Goal: Communication & Community: Participate in discussion

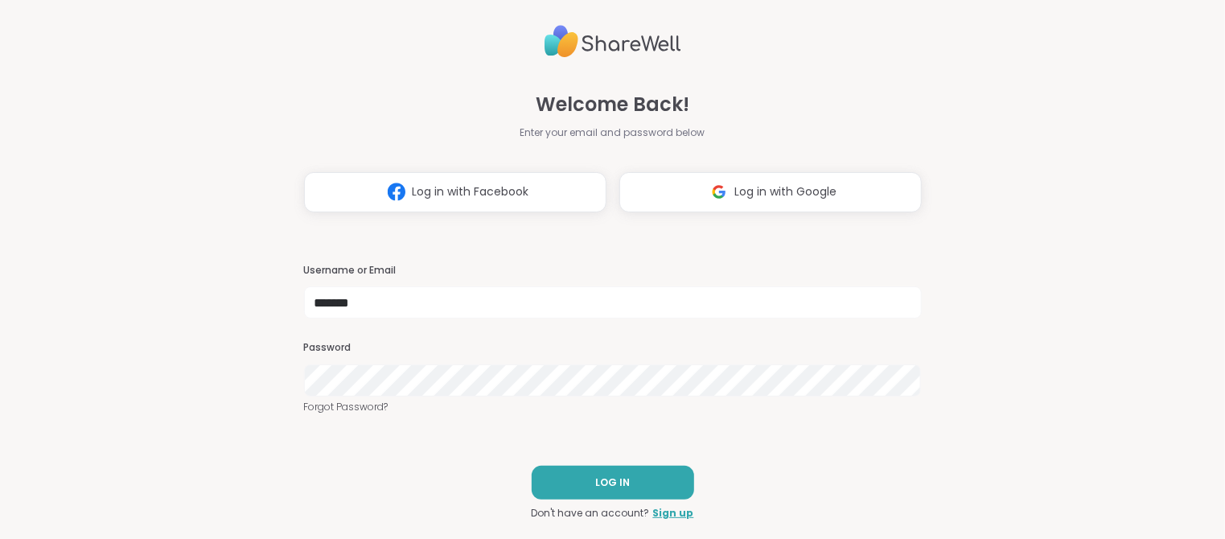
type input "*******"
click at [588, 483] on button "LOG IN" at bounding box center [613, 483] width 162 height 34
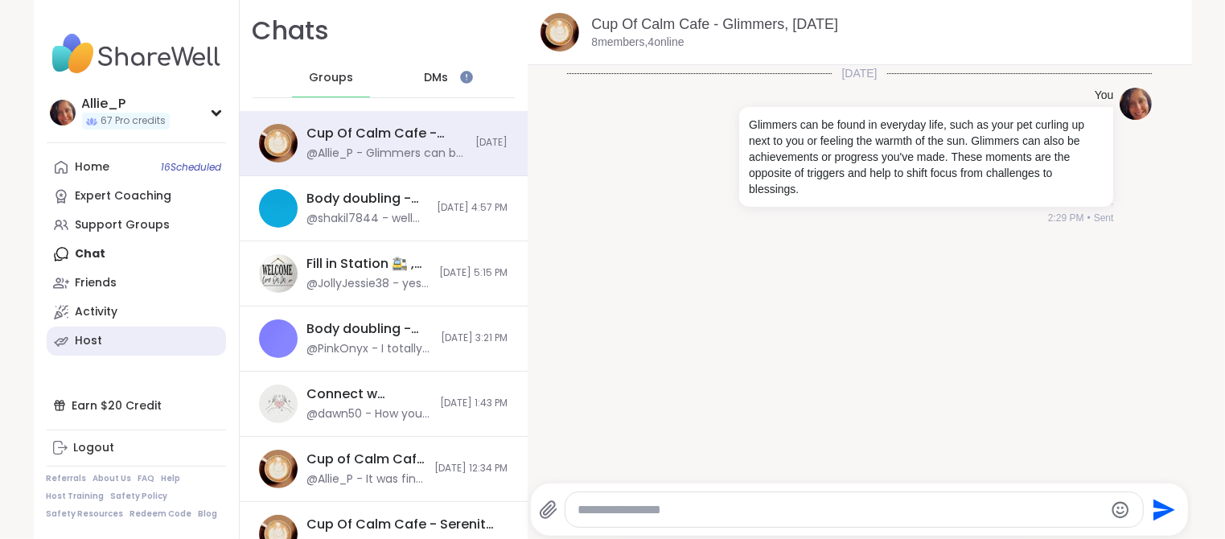
click at [97, 339] on div "Host" at bounding box center [89, 341] width 27 height 16
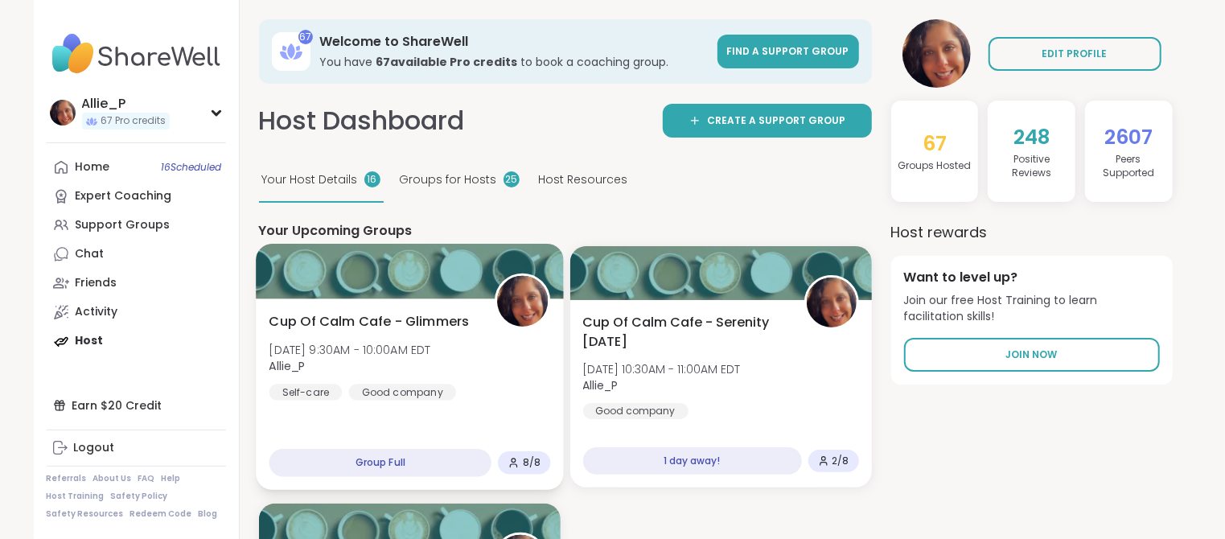
click at [478, 321] on div "Cup Of Calm Cafe - Glimmers Sat, Oct 11 | 9:30AM - 10:00AM EDT Allie_P Self-car…" at bounding box center [409, 356] width 281 height 88
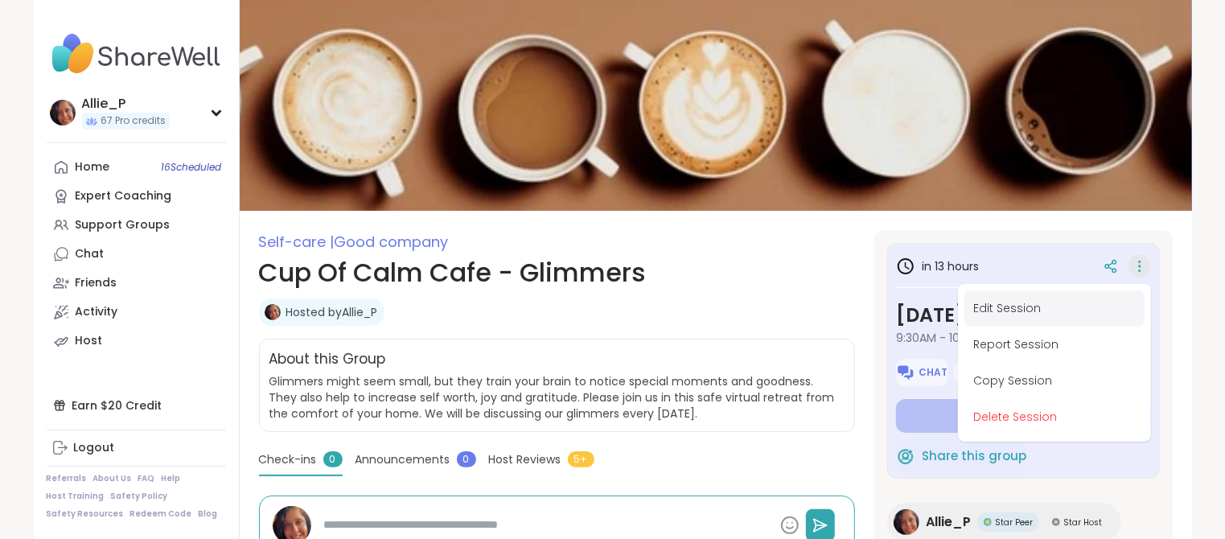
click at [1008, 308] on button "Edit Session" at bounding box center [1054, 308] width 180 height 36
type textarea "*"
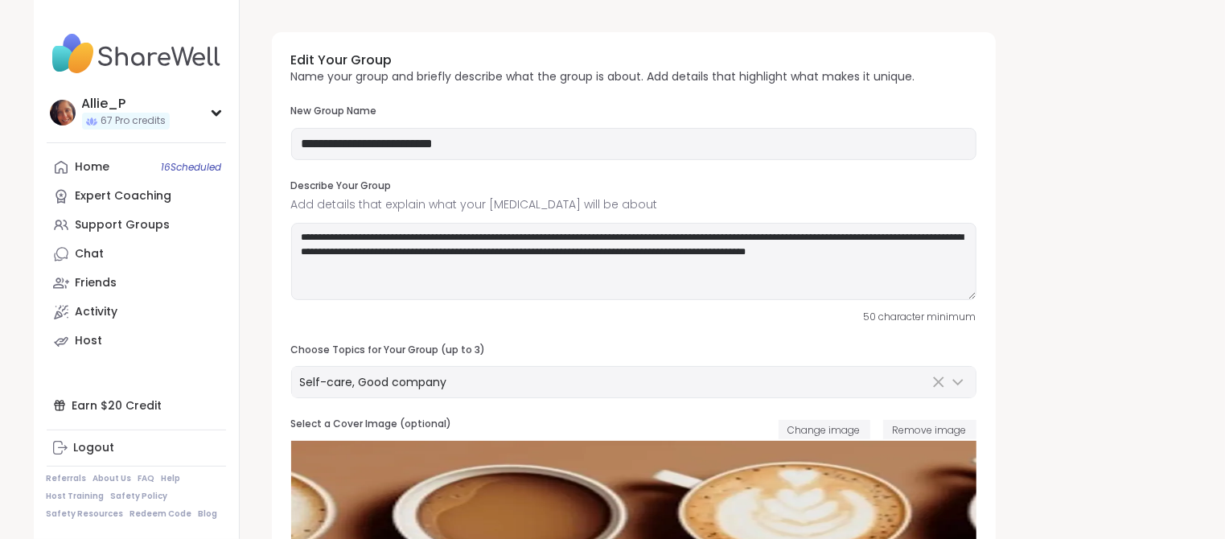
type input "**********"
type textarea "**********"
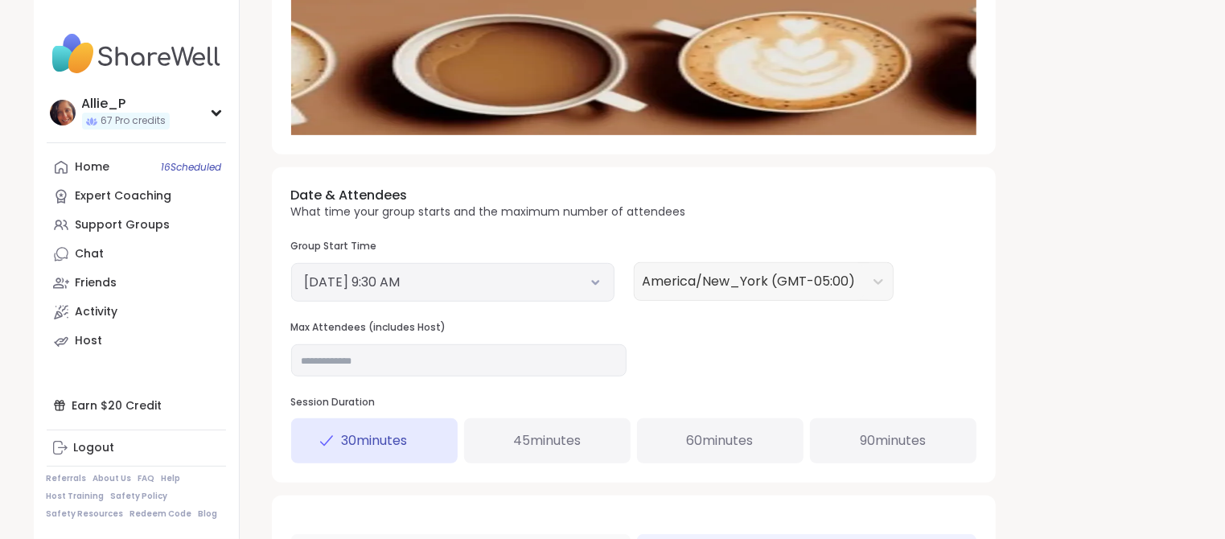
scroll to position [489, 0]
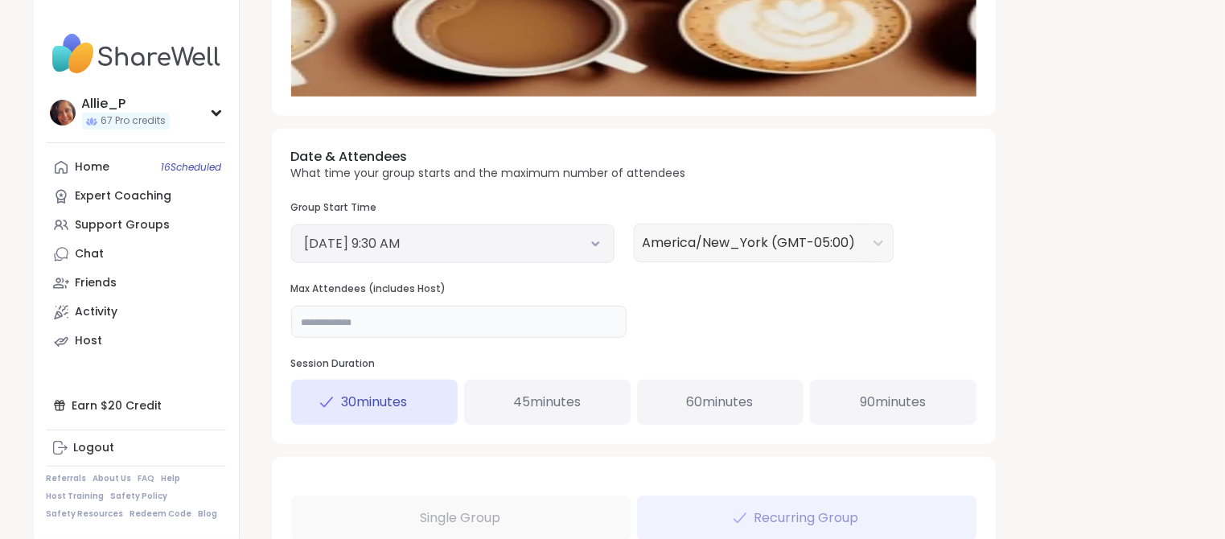
click at [433, 324] on input "*" at bounding box center [458, 322] width 335 height 32
drag, startPoint x: 433, startPoint y: 324, endPoint x: 271, endPoint y: 315, distance: 161.9
click at [272, 315] on div "Date & Attendees What time your group starts and the maximum number of attendee…" at bounding box center [634, 286] width 724 height 315
click at [334, 322] on input "*" at bounding box center [458, 322] width 335 height 32
drag, startPoint x: 334, startPoint y: 322, endPoint x: 272, endPoint y: 322, distance: 61.9
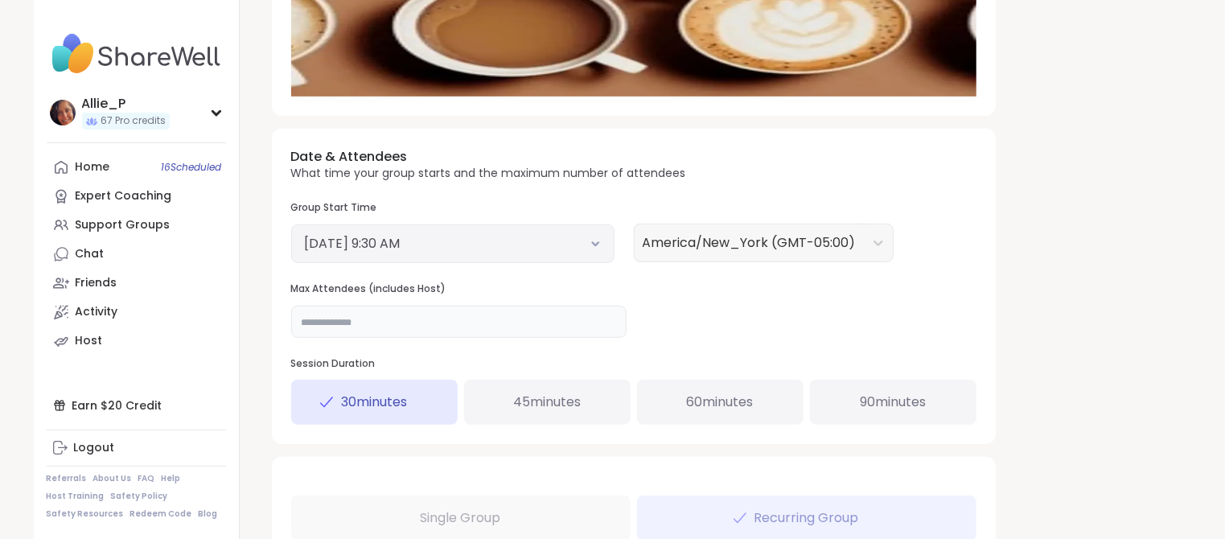
click at [272, 322] on div "Date & Attendees What time your group starts and the maximum number of attendee…" at bounding box center [634, 286] width 724 height 315
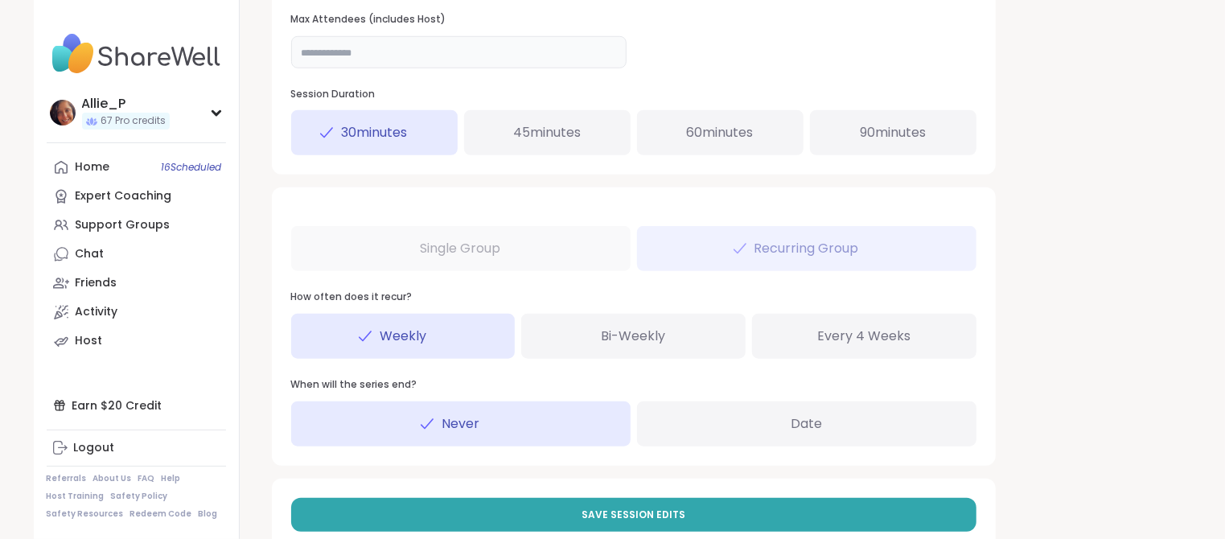
scroll to position [766, 0]
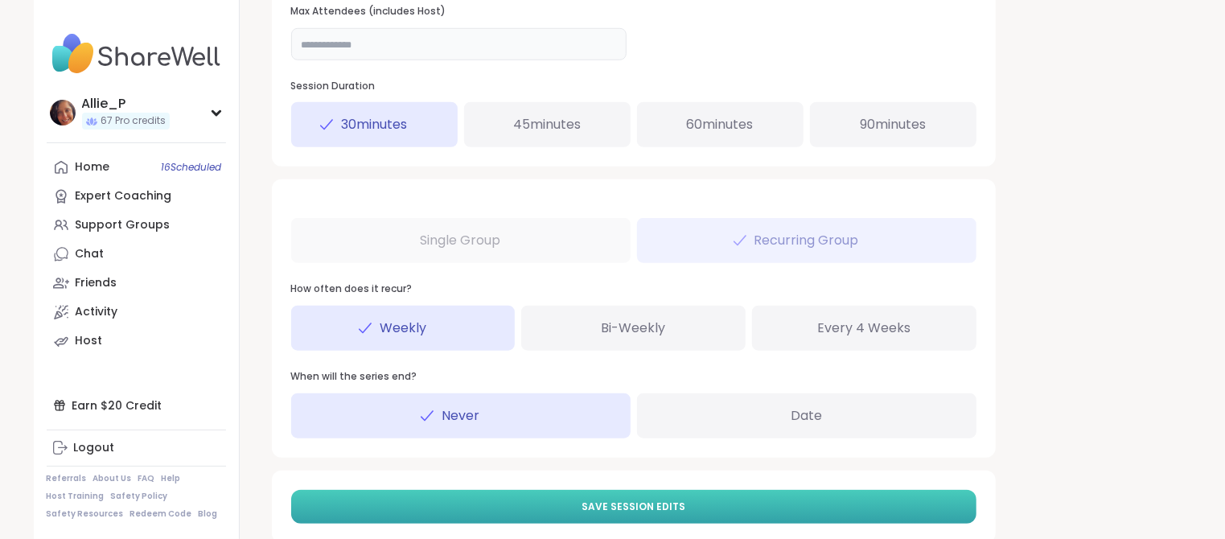
type input "**"
click at [623, 507] on span "Save Session Edits" at bounding box center [633, 506] width 104 height 14
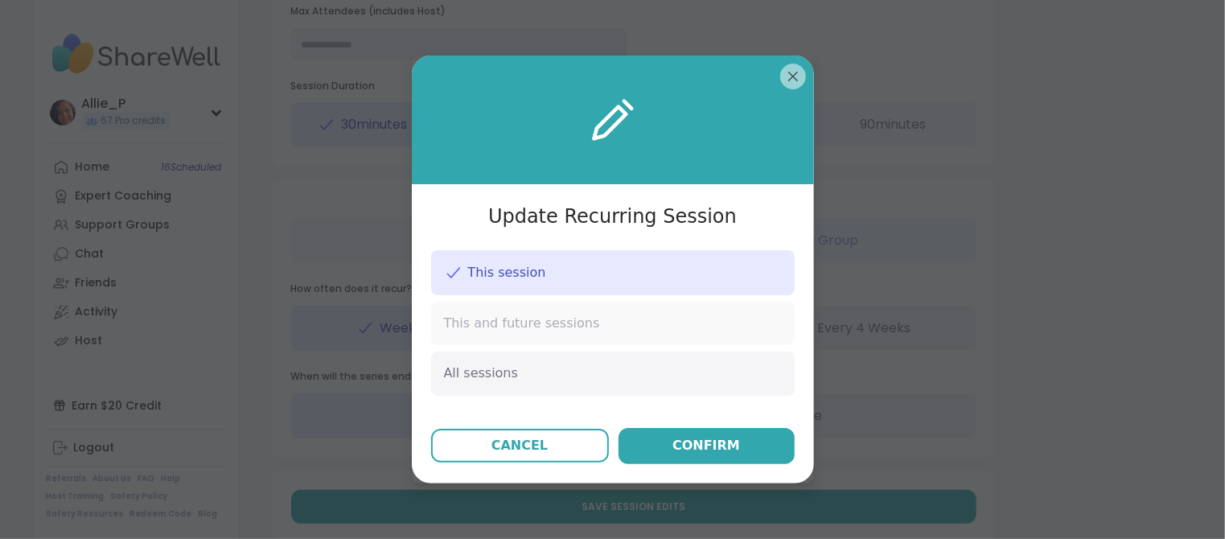
click at [507, 328] on span "This and future sessions" at bounding box center [522, 323] width 156 height 18
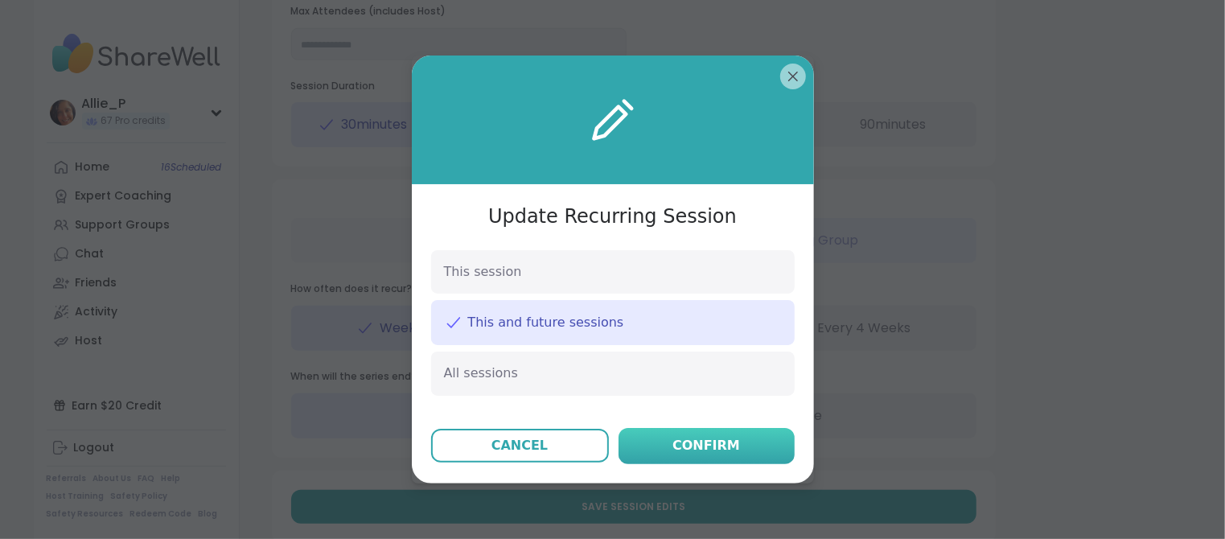
click at [713, 449] on div "Confirm" at bounding box center [706, 445] width 68 height 19
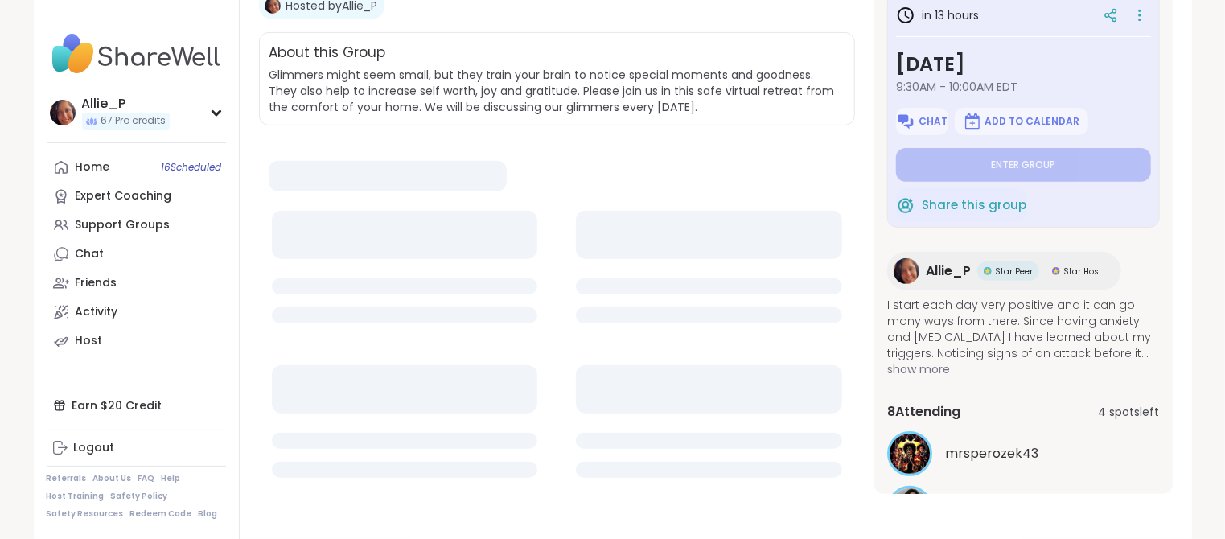
click at [113, 254] on link "Chat" at bounding box center [136, 254] width 179 height 29
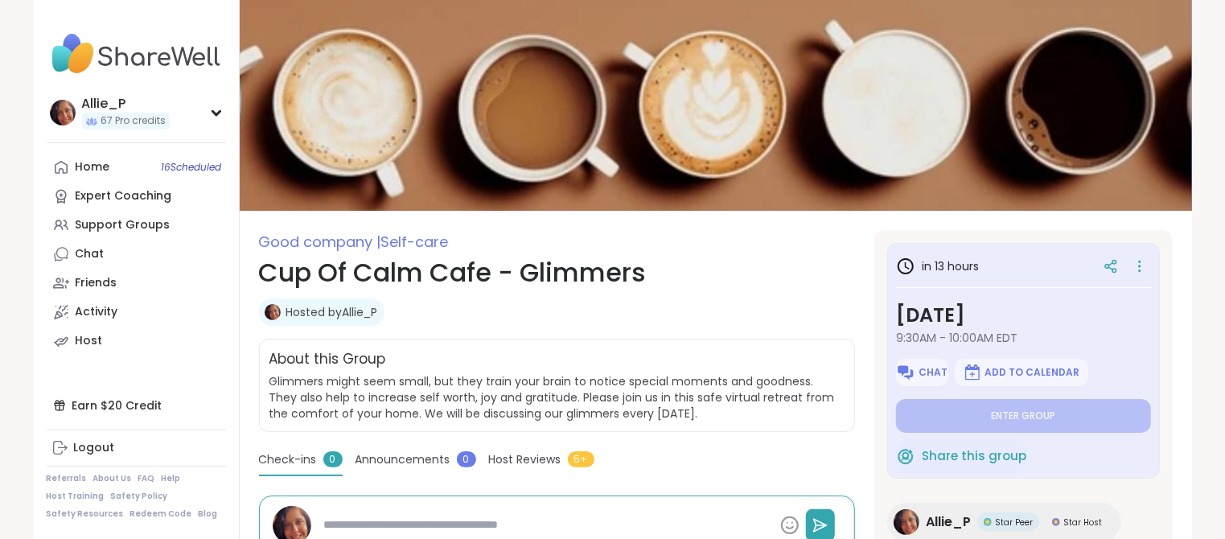
type textarea "*"
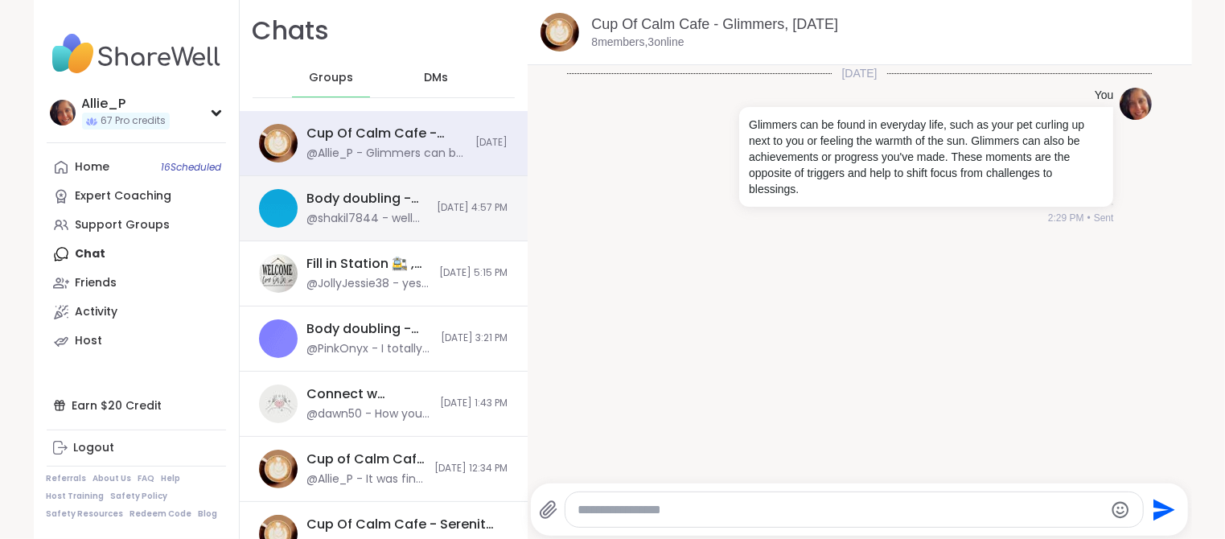
click at [404, 215] on div "@shakil7844 - well thank you folks!!!!! I might go to the gym and have me time" at bounding box center [367, 219] width 121 height 16
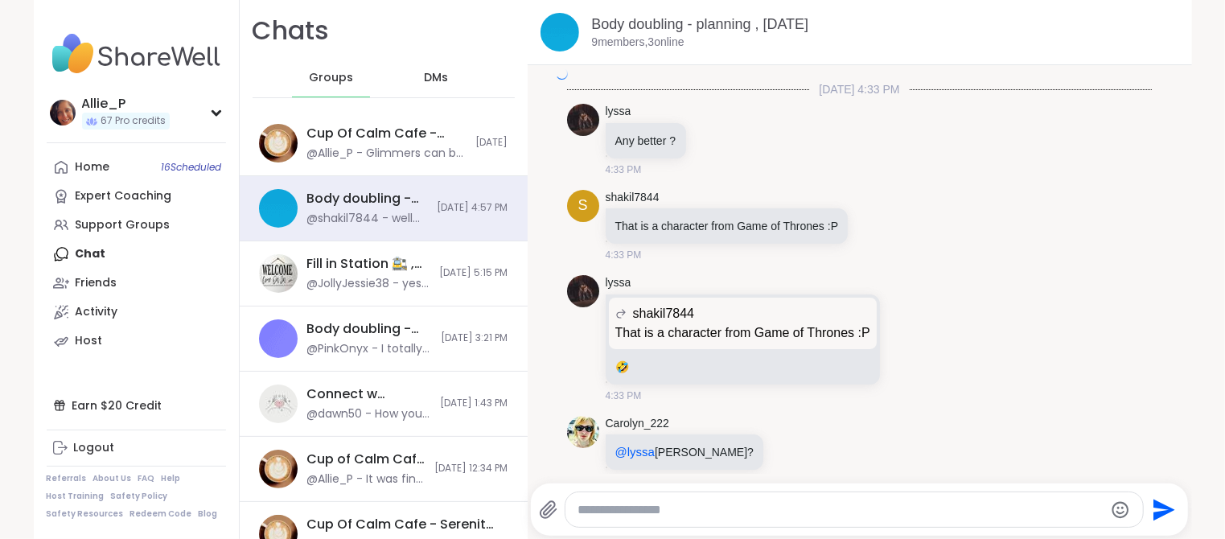
click at [615, 43] on p "9 members, 3 online" at bounding box center [638, 43] width 92 height 16
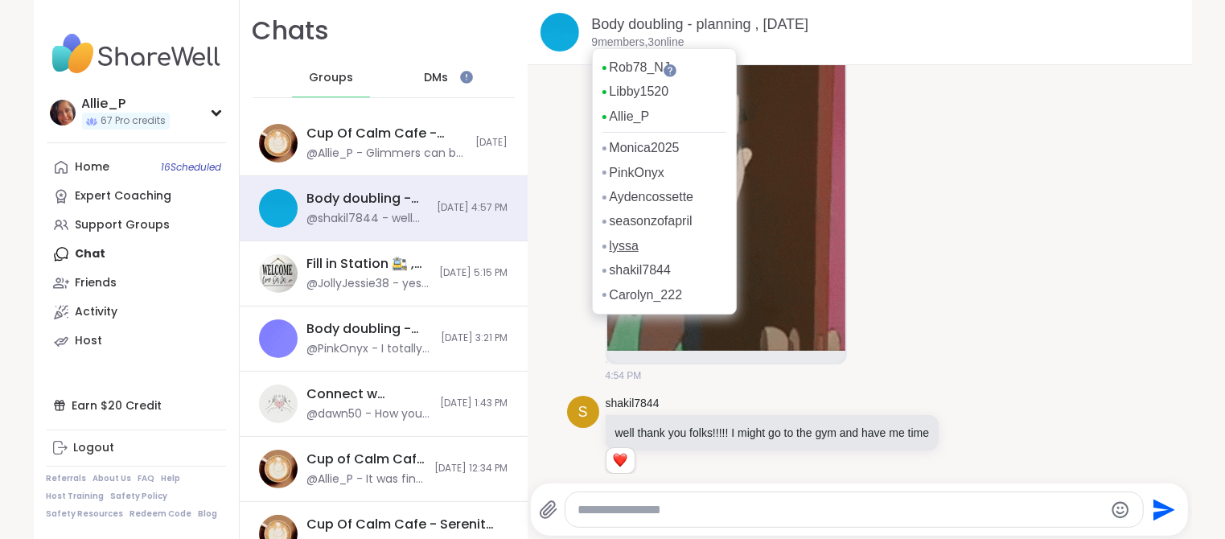
click at [626, 249] on link "lyssa" at bounding box center [624, 246] width 29 height 18
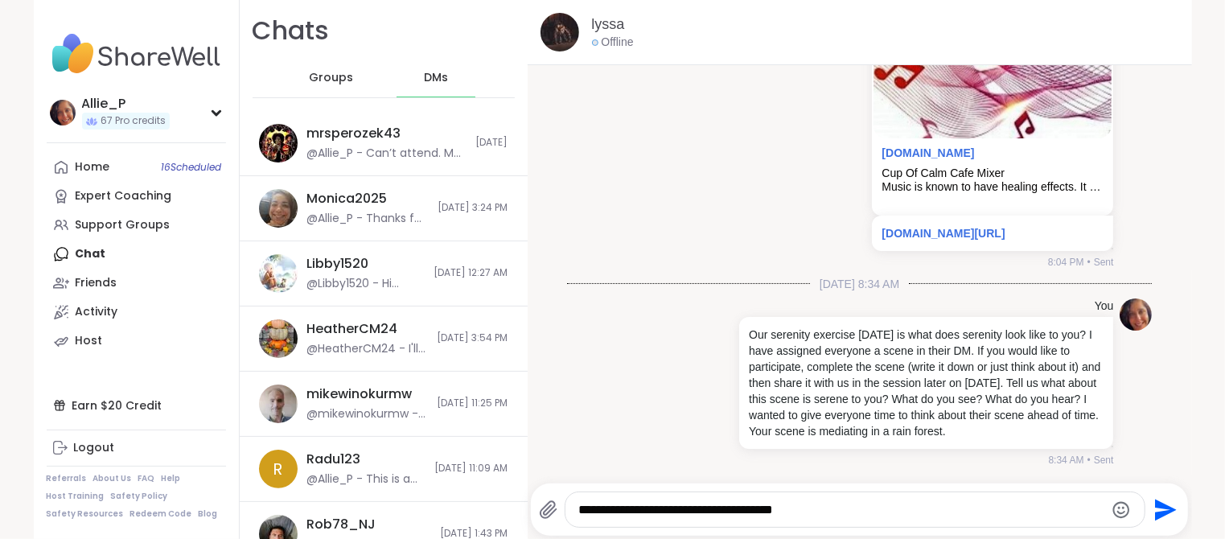
type textarea "**********"
click at [1167, 509] on icon "Send" at bounding box center [1166, 510] width 22 height 22
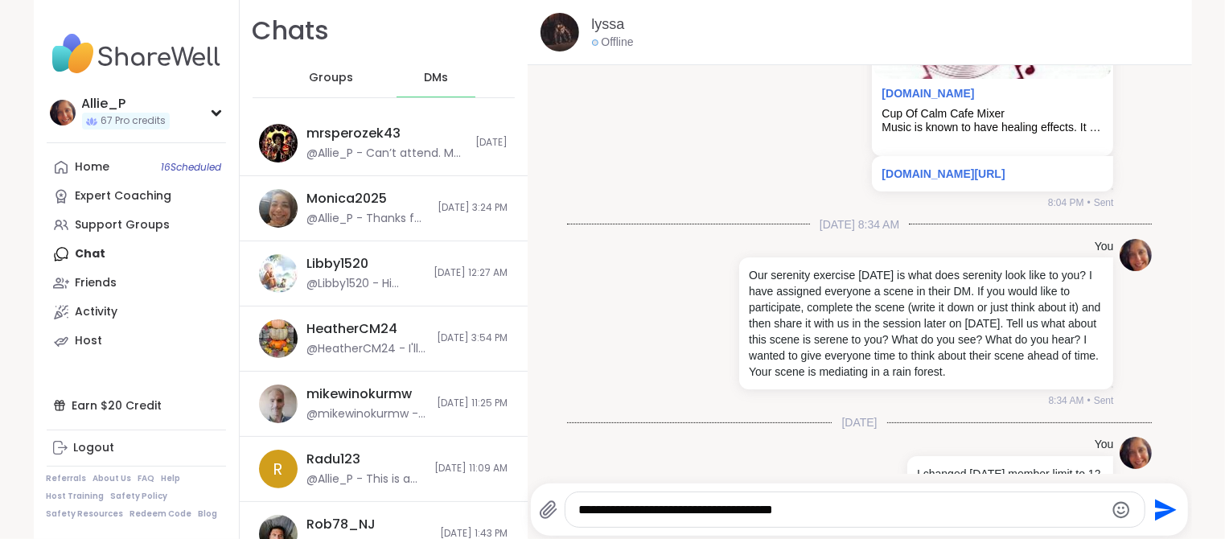
scroll to position [17627, 0]
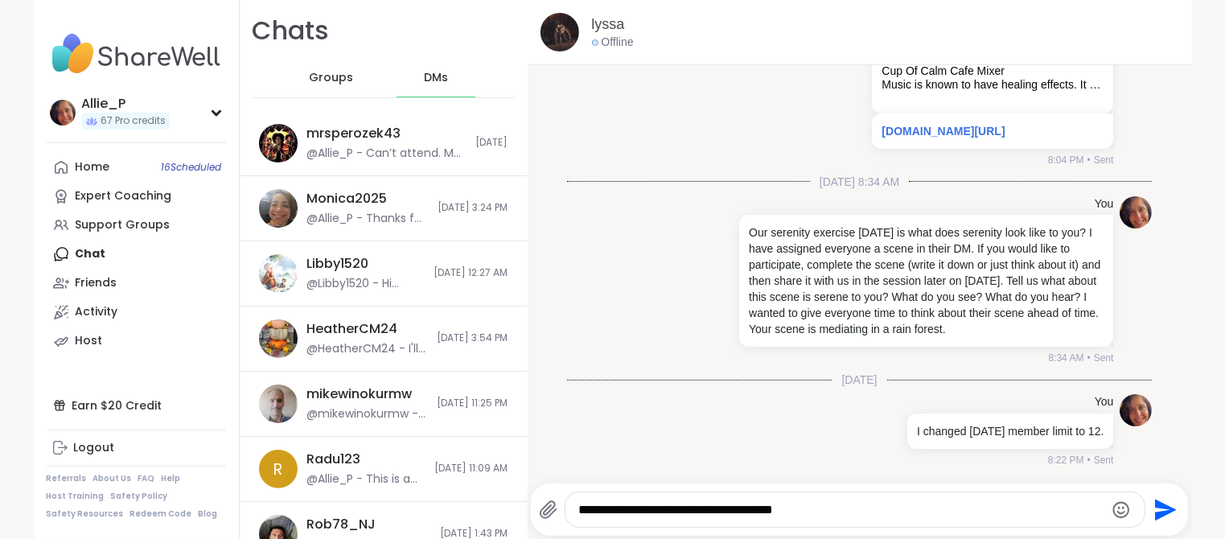
click at [330, 78] on span "Groups" at bounding box center [331, 78] width 44 height 16
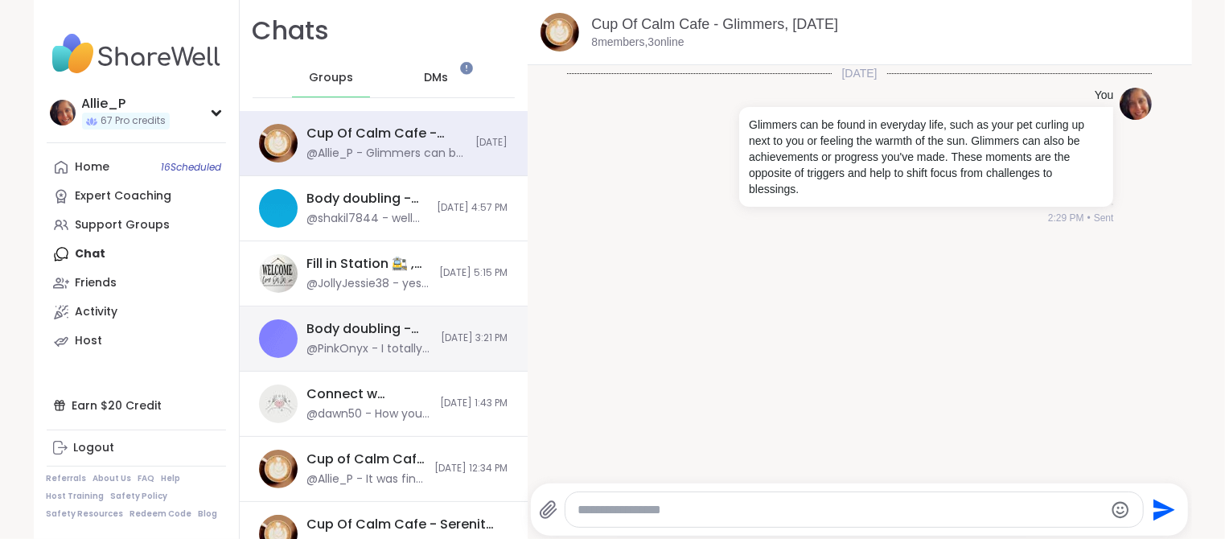
scroll to position [67, 0]
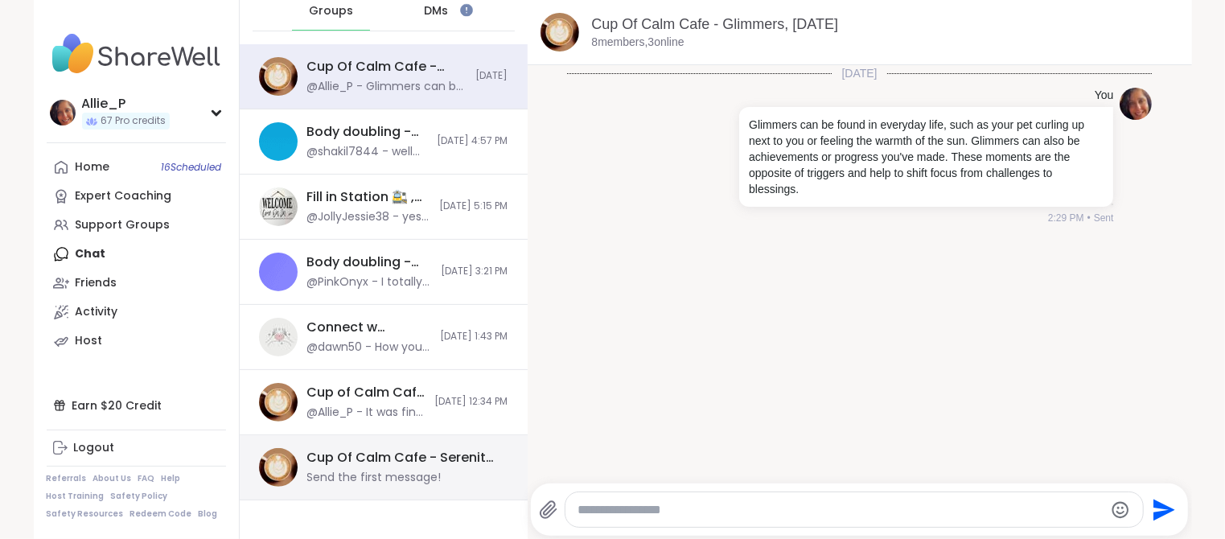
click at [419, 472] on div "Send the first message!" at bounding box center [374, 478] width 134 height 16
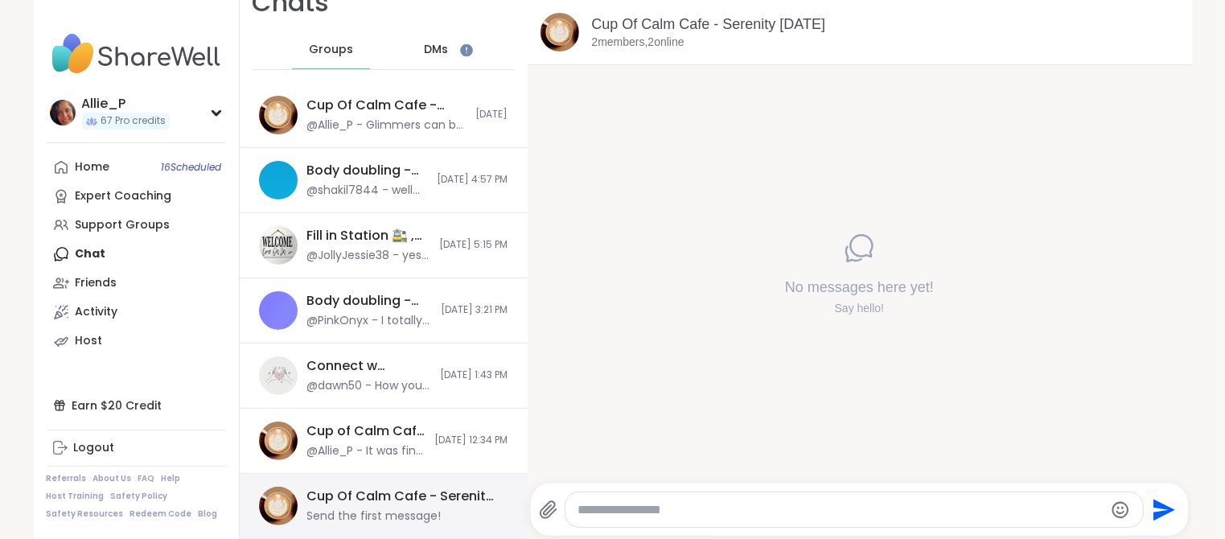
scroll to position [27, 0]
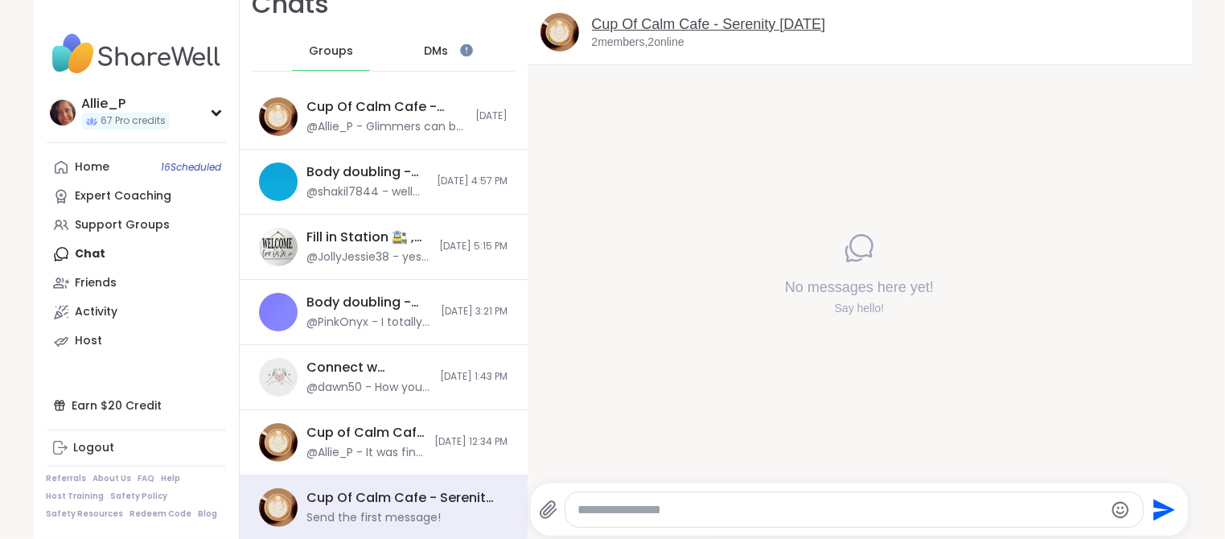
click at [646, 29] on link "Cup Of Calm Cafe - Serenity [DATE]" at bounding box center [709, 24] width 234 height 16
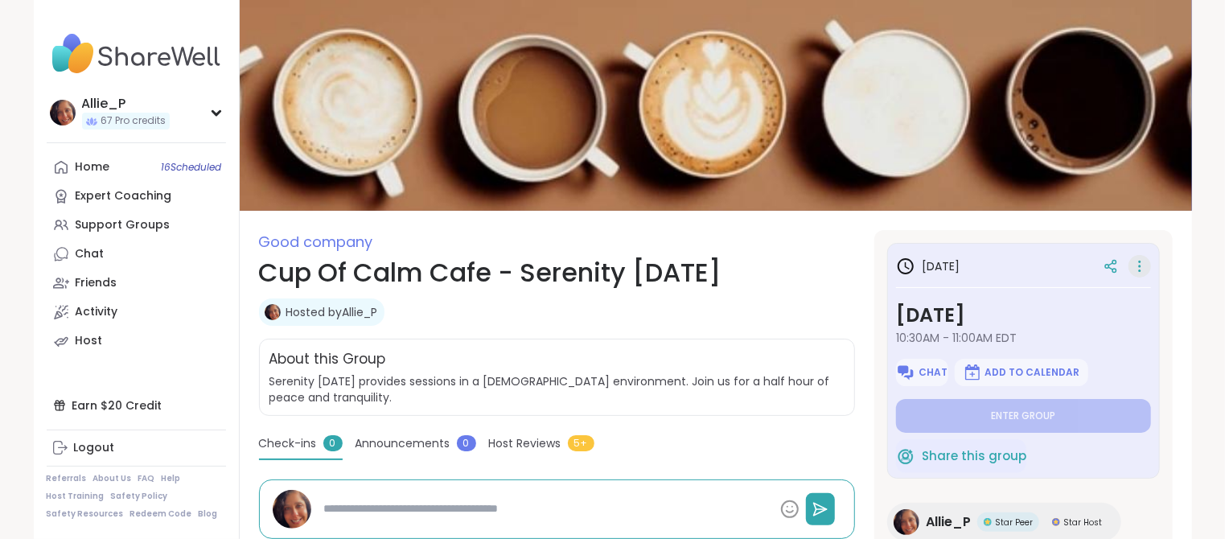
click at [1137, 269] on icon at bounding box center [1139, 266] width 16 height 23
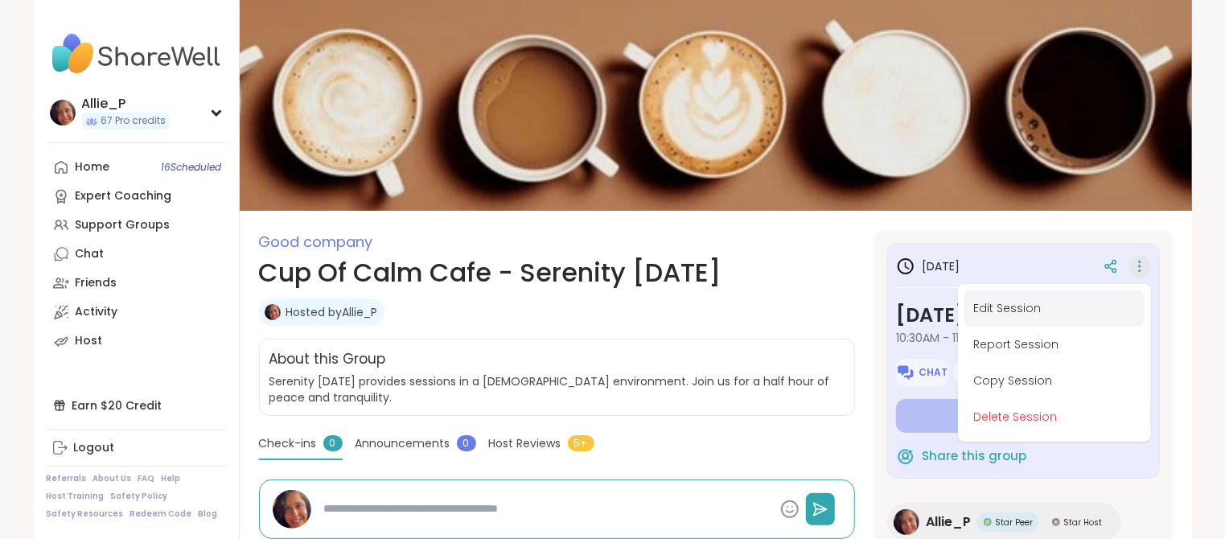
click at [1061, 306] on button "Edit Session" at bounding box center [1054, 308] width 180 height 36
type textarea "*"
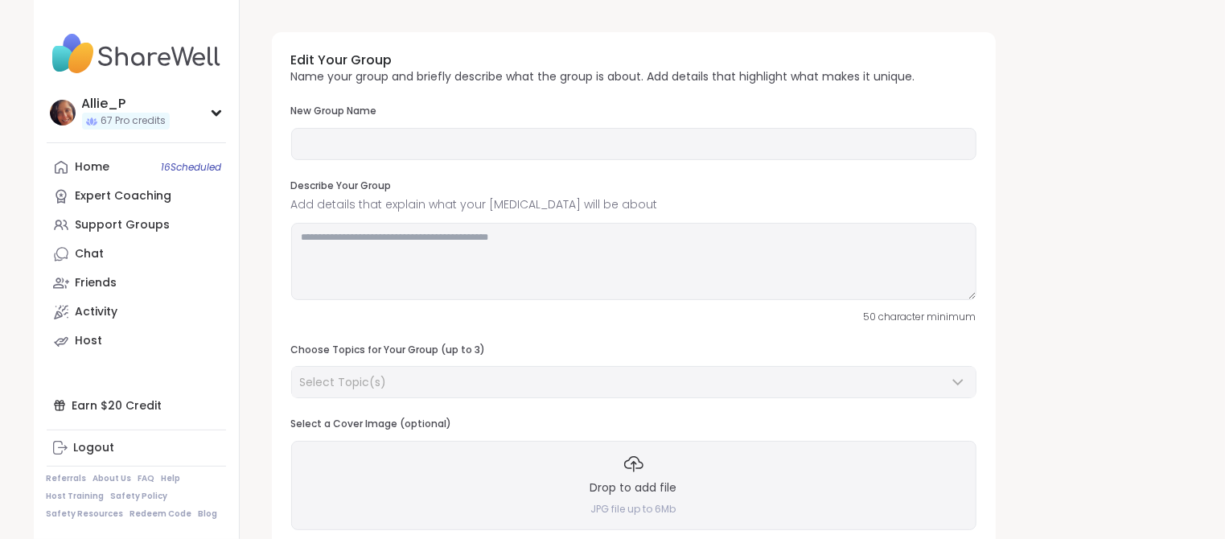
type input "**********"
type textarea "**********"
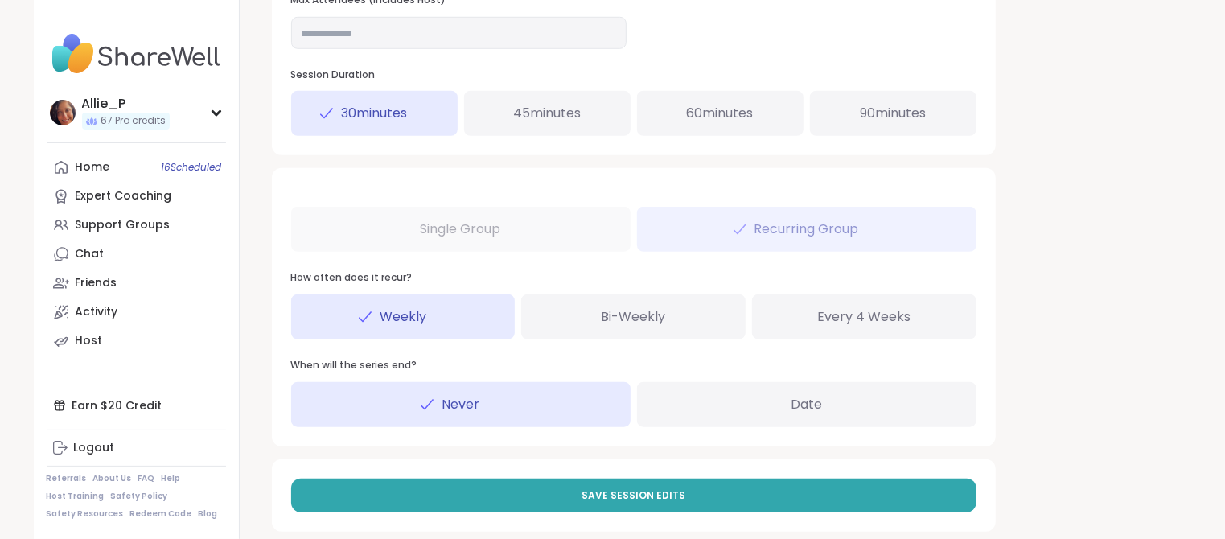
scroll to position [772, 0]
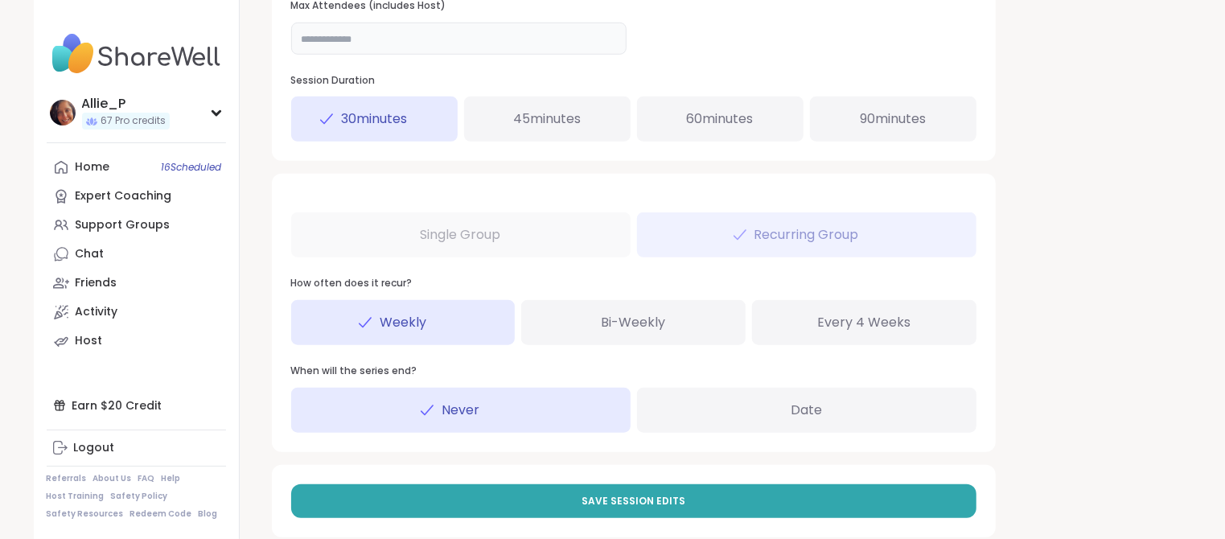
drag, startPoint x: 351, startPoint y: 42, endPoint x: 183, endPoint y: 26, distance: 168.8
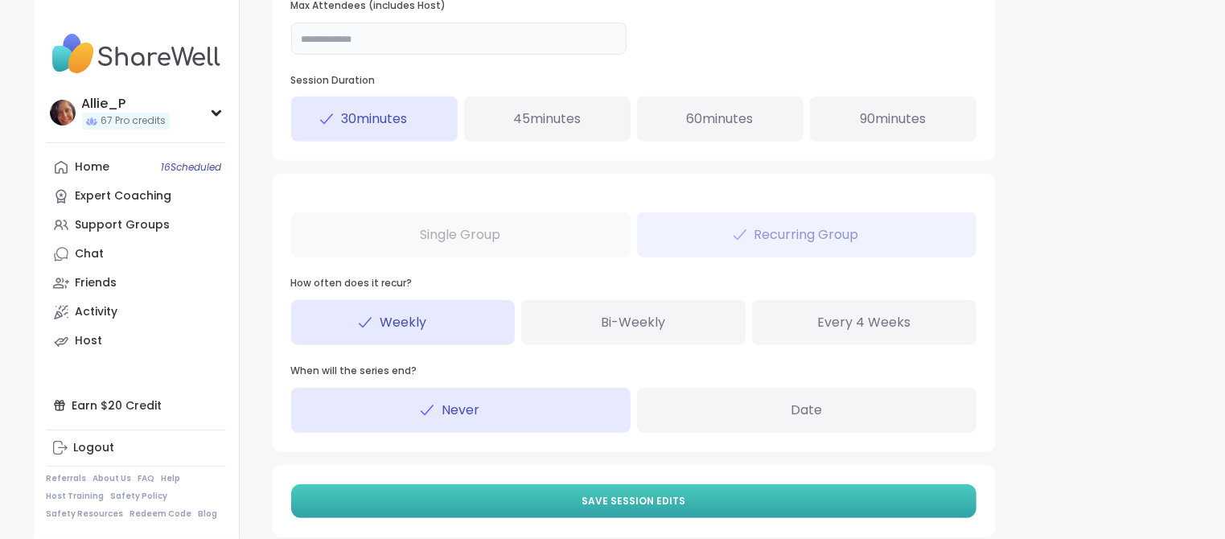
type input "**"
click at [632, 502] on span "Save Session Edits" at bounding box center [633, 501] width 104 height 14
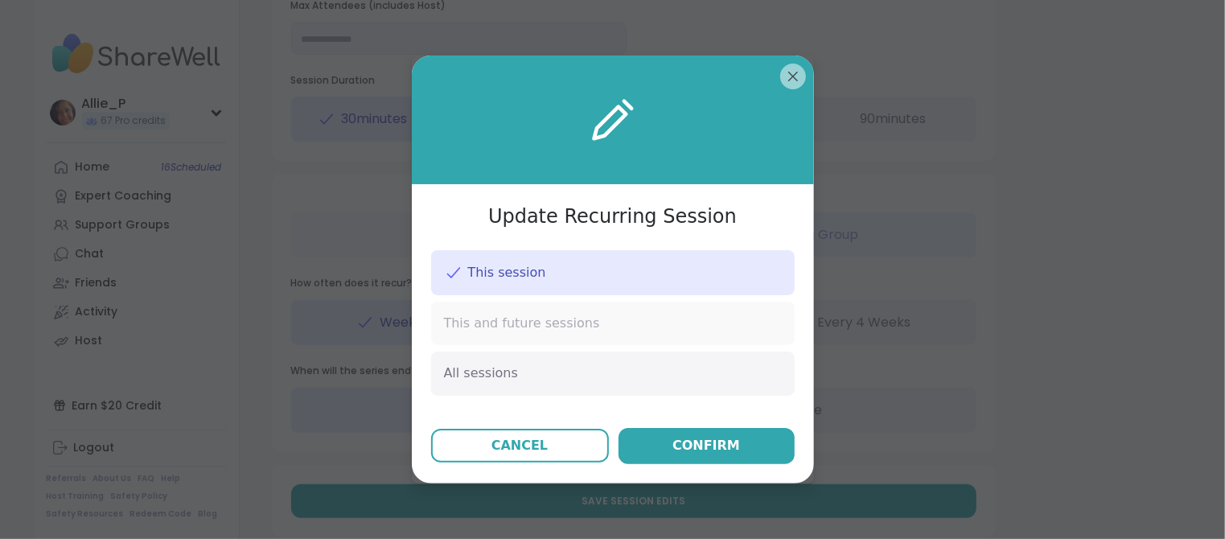
click at [548, 326] on span "This and future sessions" at bounding box center [522, 323] width 156 height 18
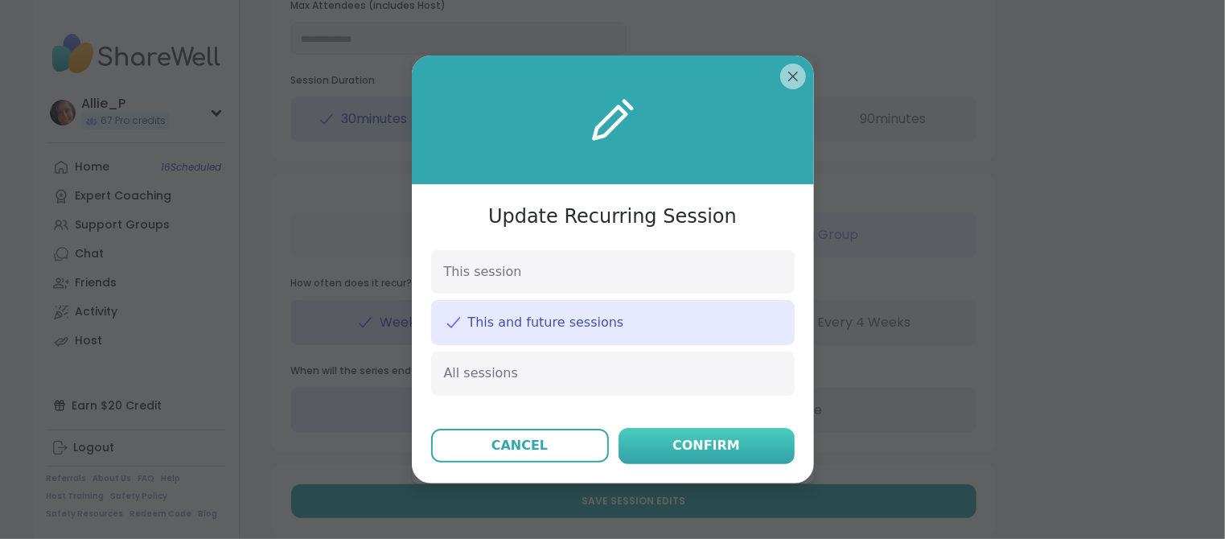
click at [723, 456] on button "Confirm" at bounding box center [706, 446] width 176 height 36
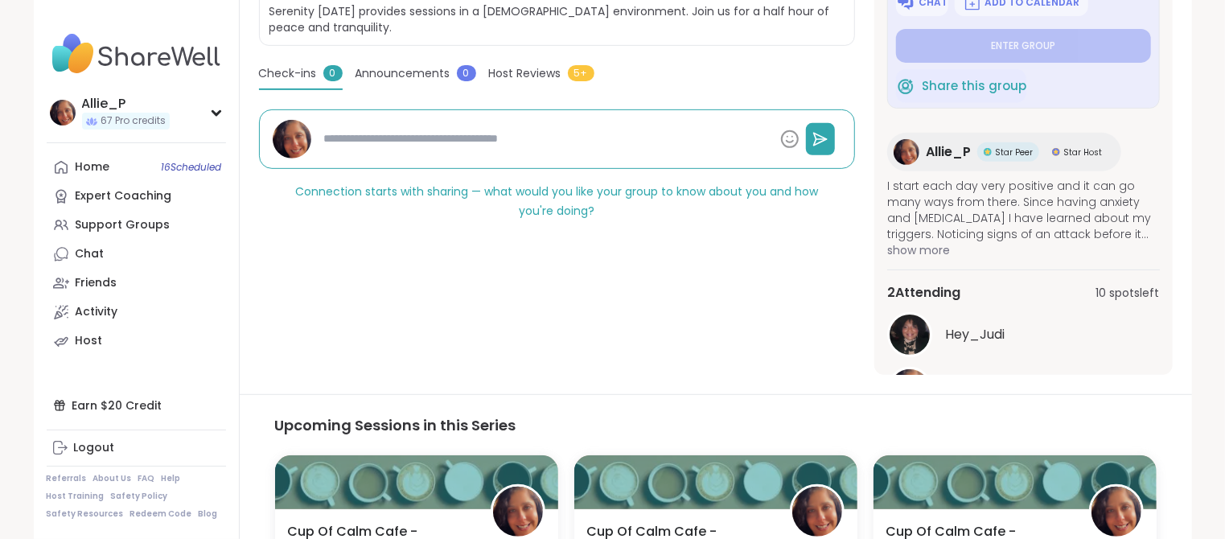
scroll to position [375, 0]
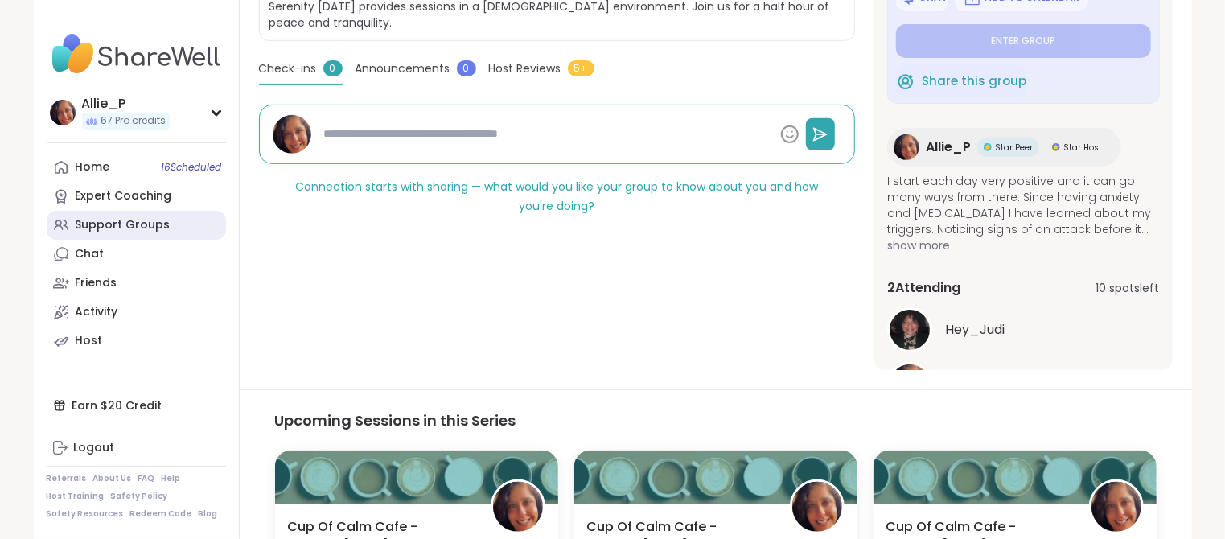
click at [123, 230] on div "Support Groups" at bounding box center [123, 225] width 95 height 16
type textarea "*"
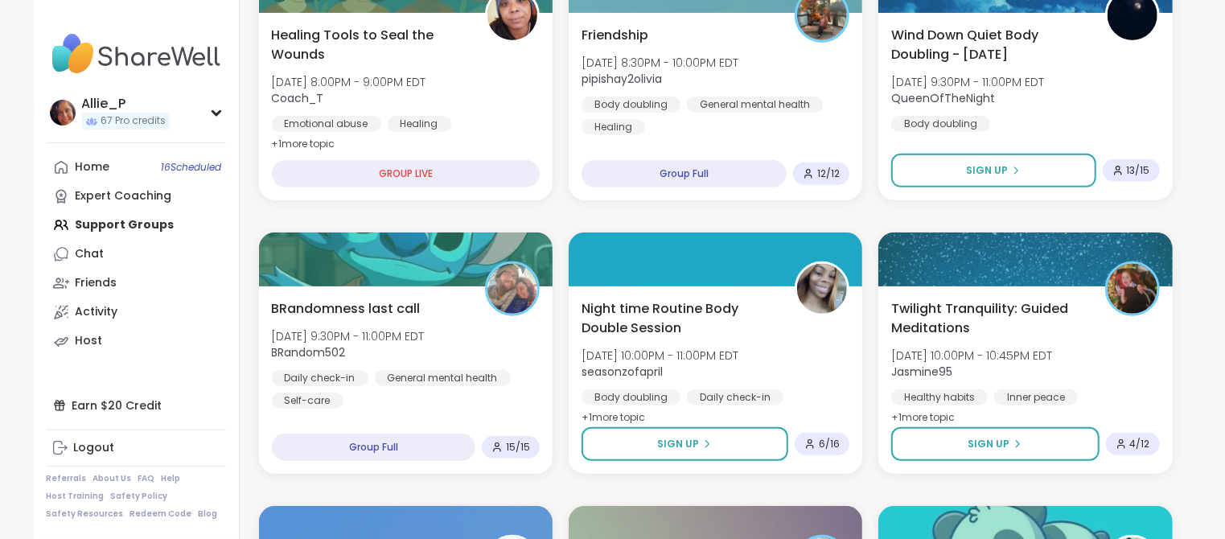
scroll to position [343, 0]
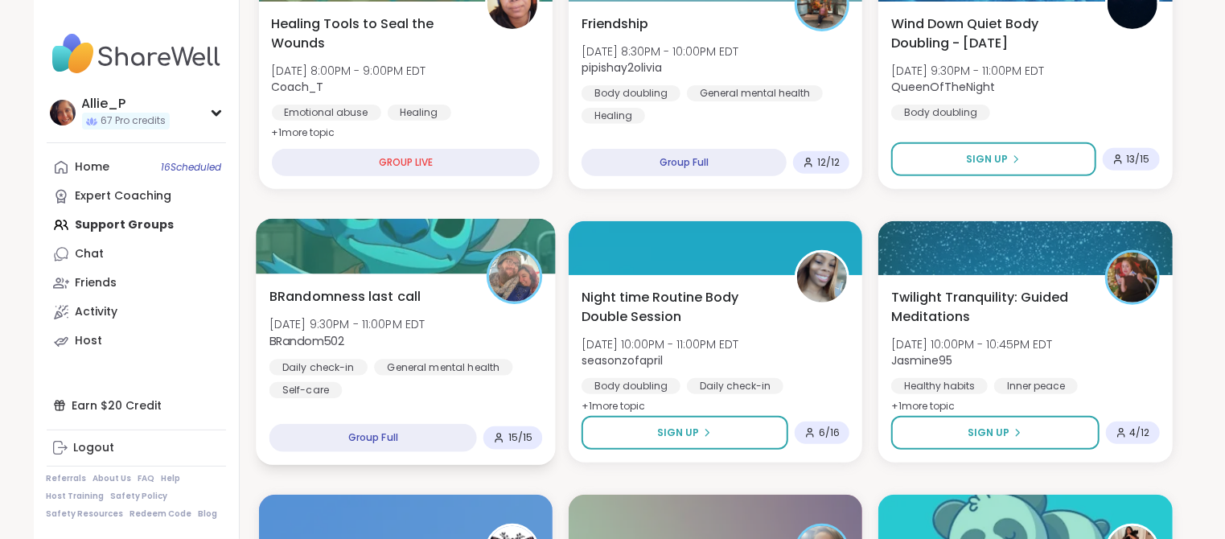
click at [322, 333] on b "BRandom502" at bounding box center [307, 341] width 76 height 16
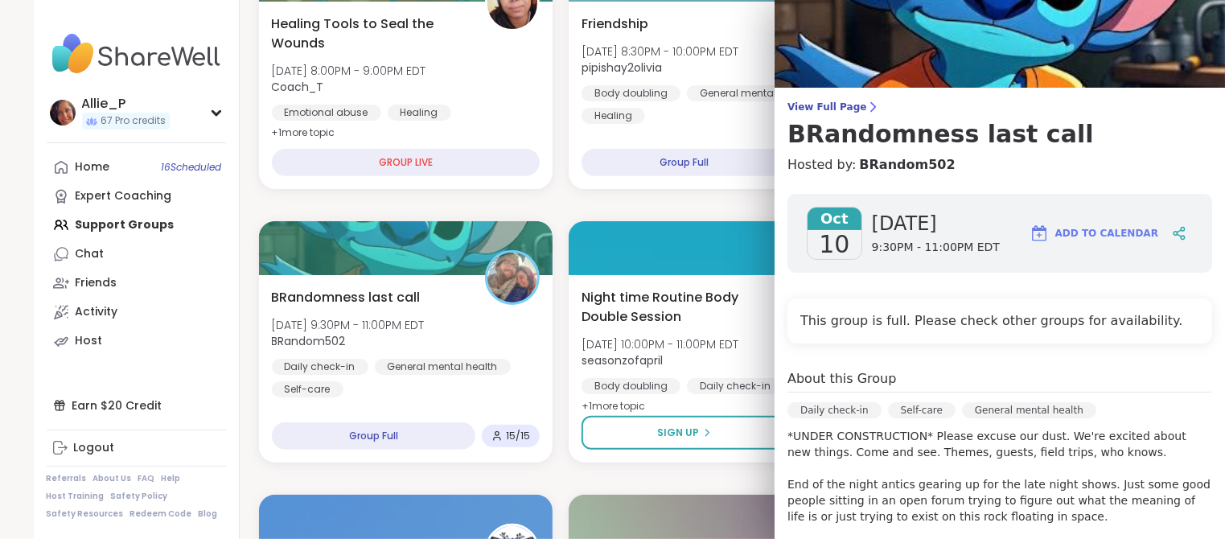
scroll to position [0, 0]
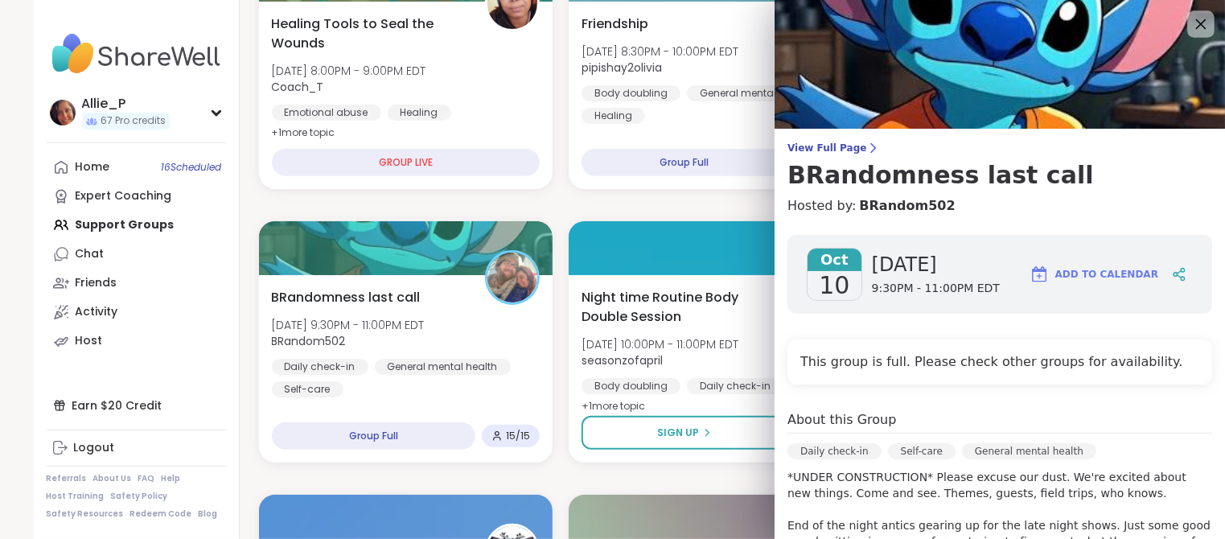
click at [1201, 23] on icon at bounding box center [1201, 24] width 10 height 10
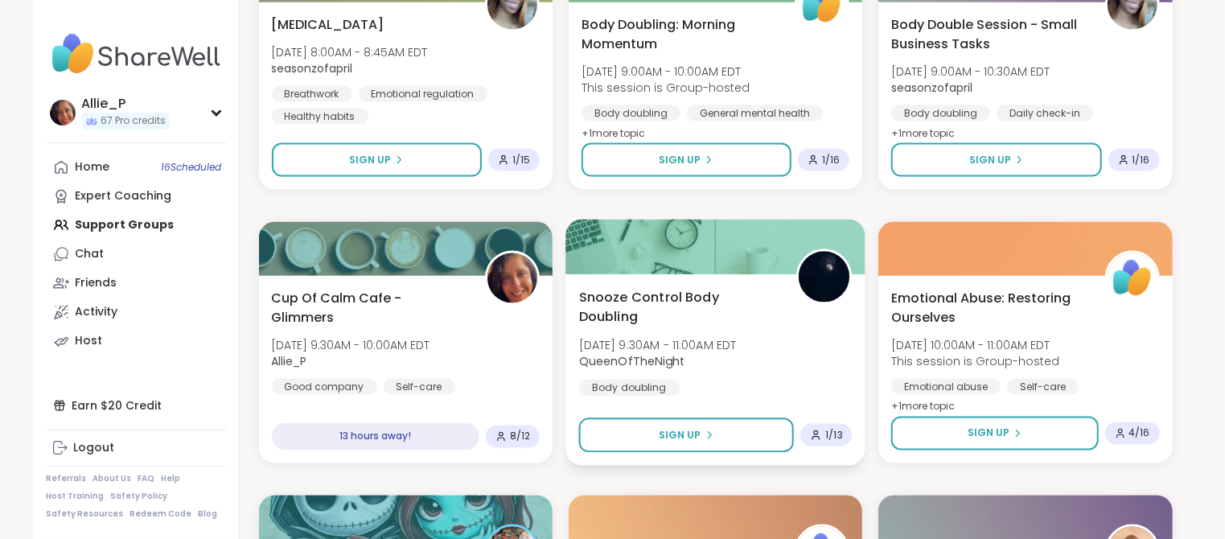
scroll to position [1439, 0]
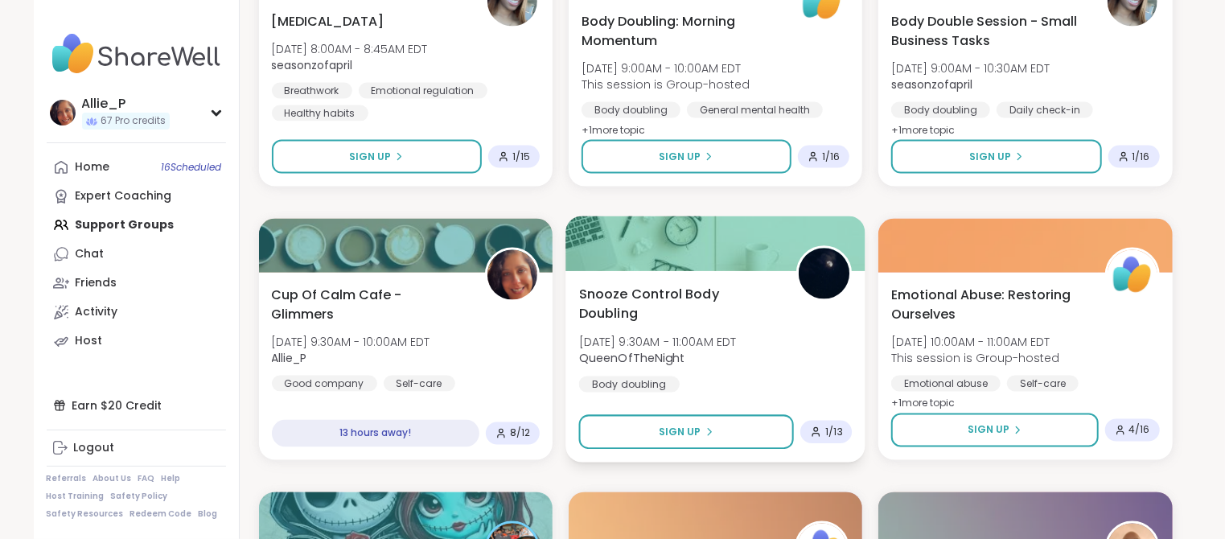
click at [685, 299] on span "Snooze Control Body Doubling" at bounding box center [677, 303] width 199 height 39
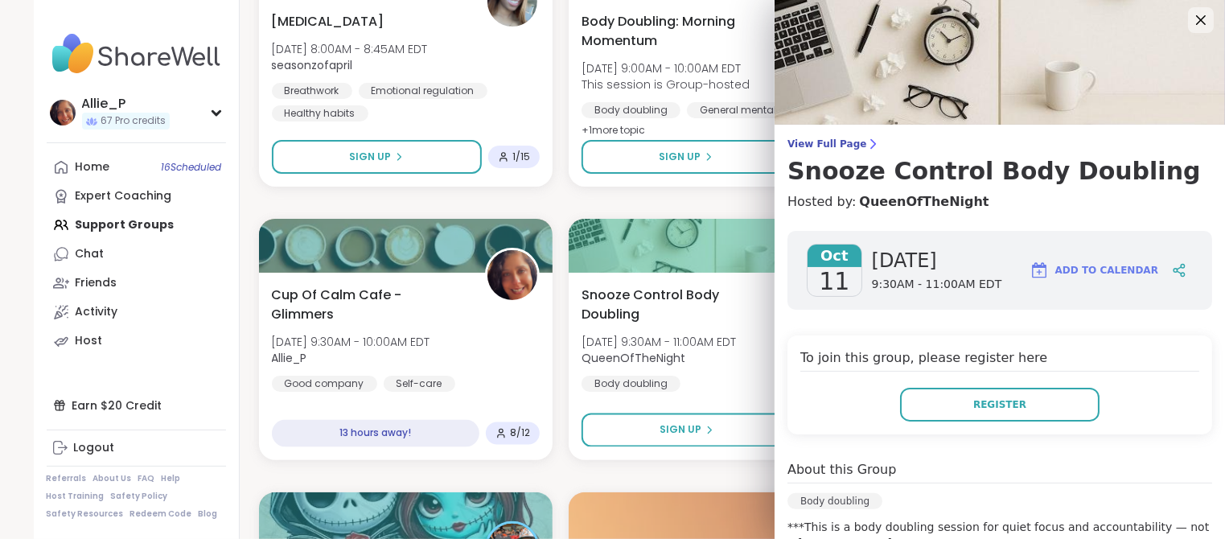
scroll to position [0, 0]
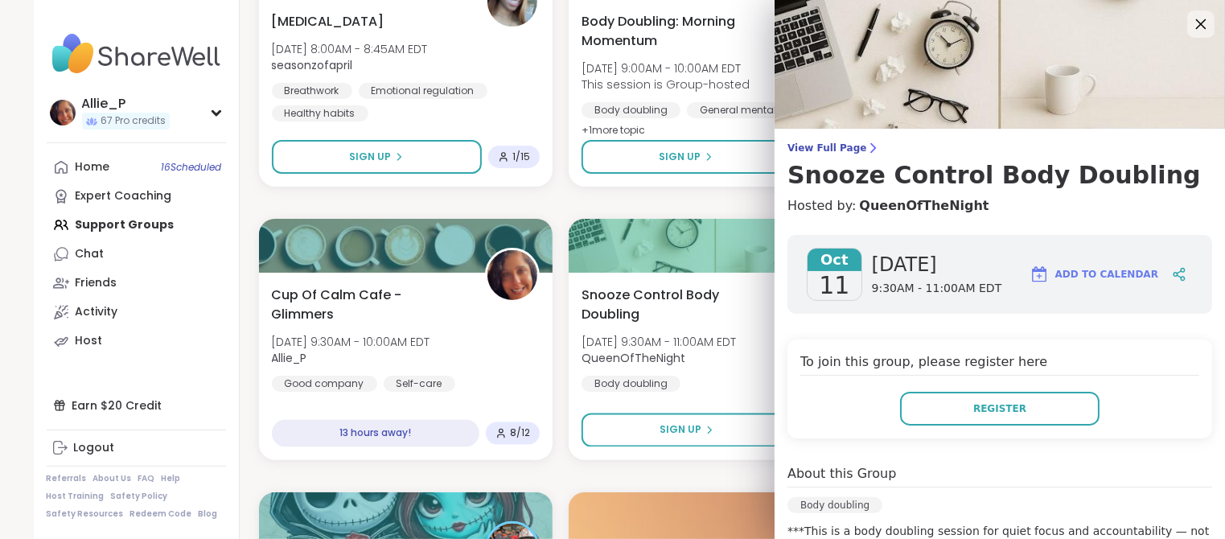
click at [1200, 28] on icon at bounding box center [1200, 24] width 20 height 20
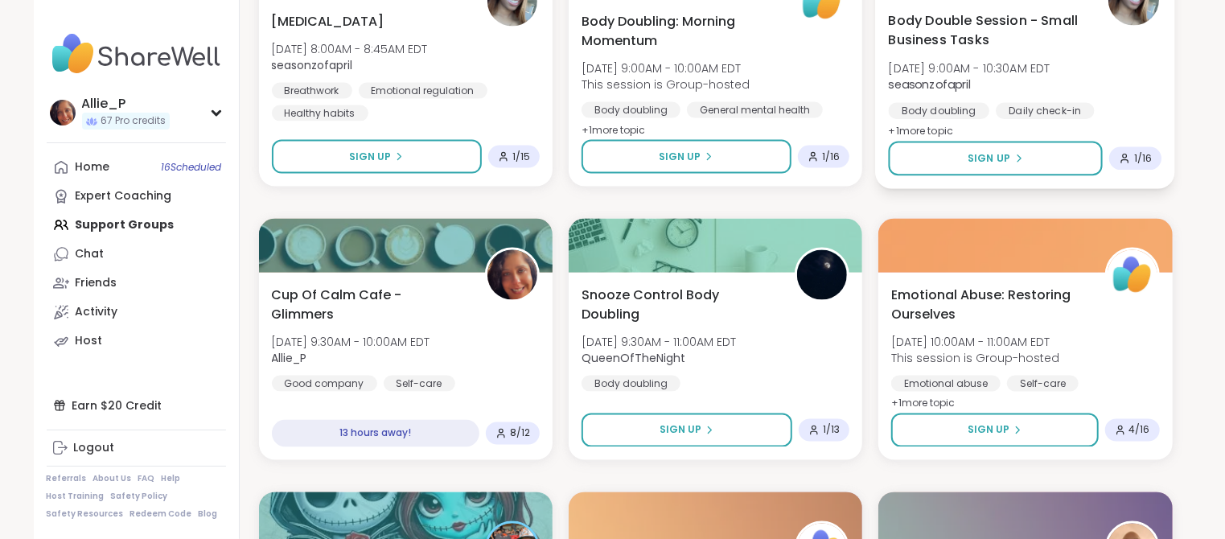
click at [950, 45] on span "Body Double Session - Small Business Tasks" at bounding box center [988, 29] width 199 height 39
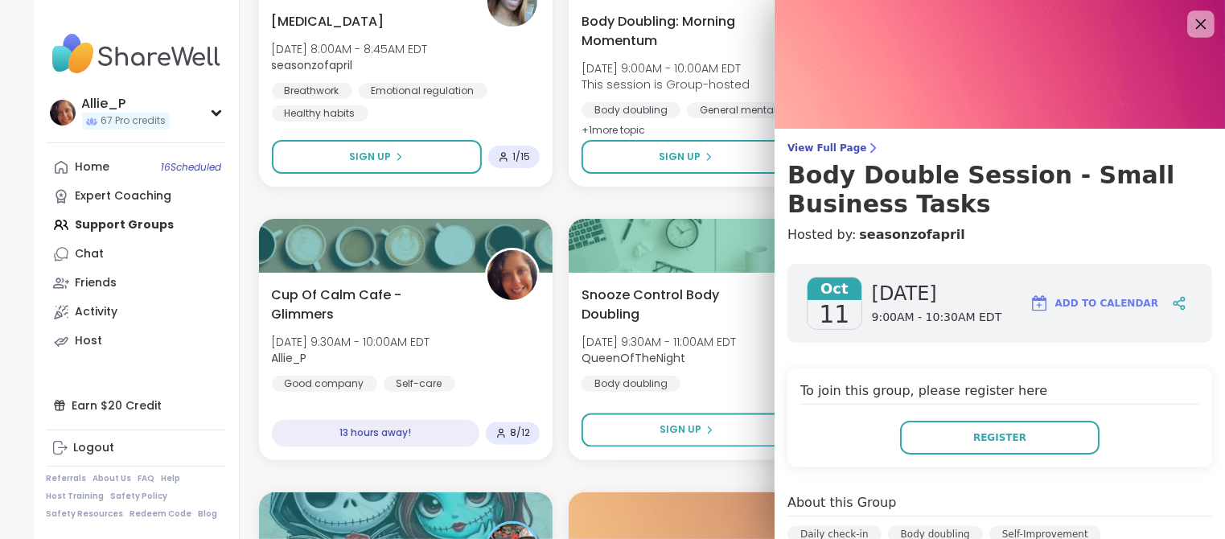
click at [1196, 25] on icon at bounding box center [1200, 24] width 20 height 20
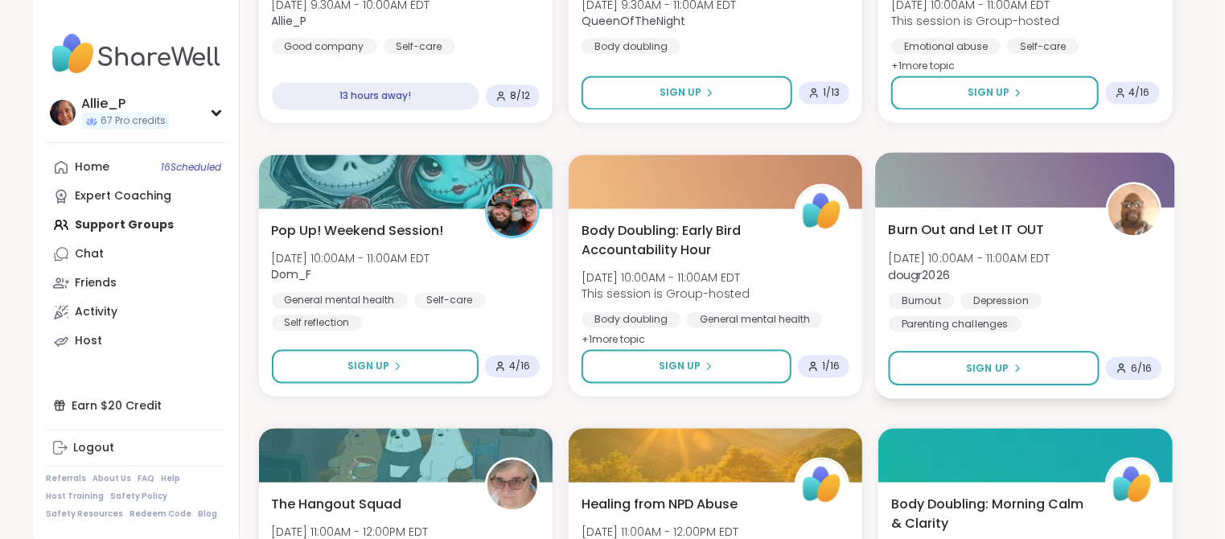
scroll to position [1791, 0]
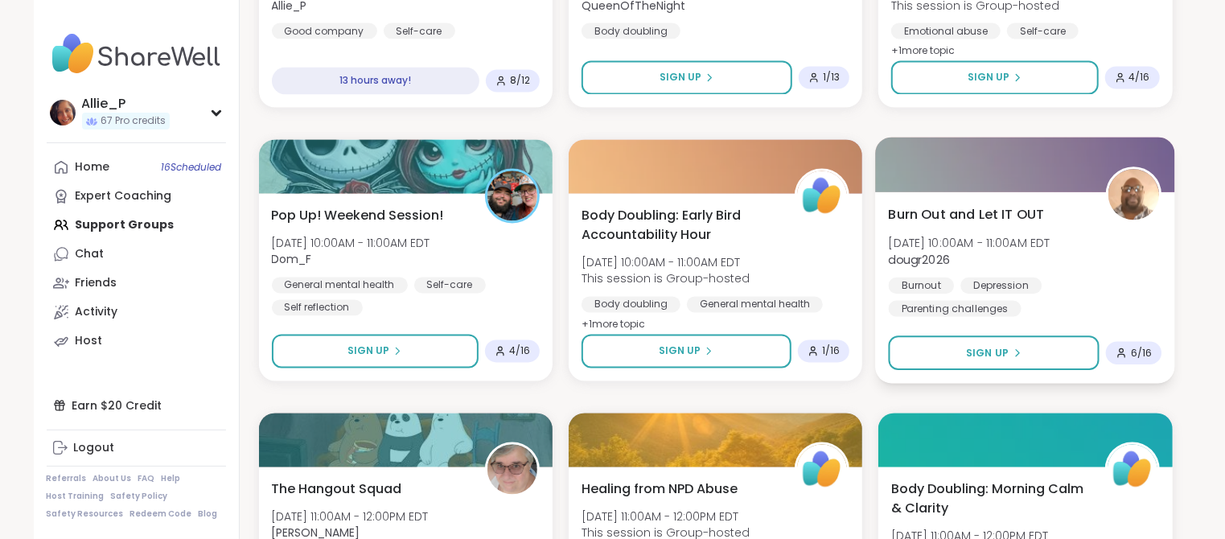
click at [995, 225] on div "Burn Out and Let IT OUT [DATE] 10:00AM - 11:00AM EDT dougr2026 Burnout [MEDICAL…" at bounding box center [1025, 261] width 273 height 112
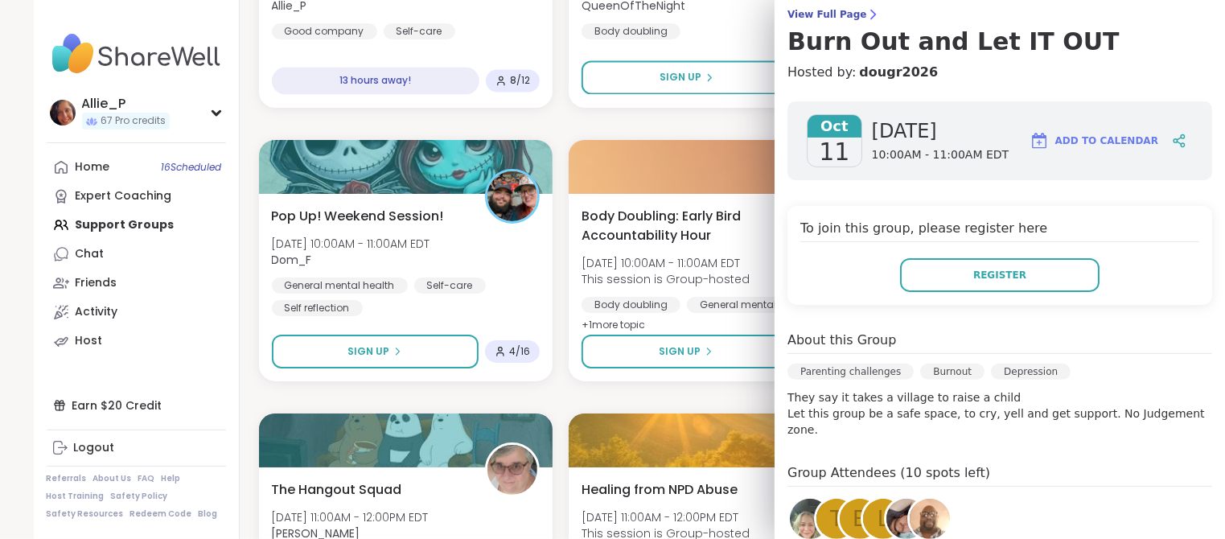
scroll to position [0, 0]
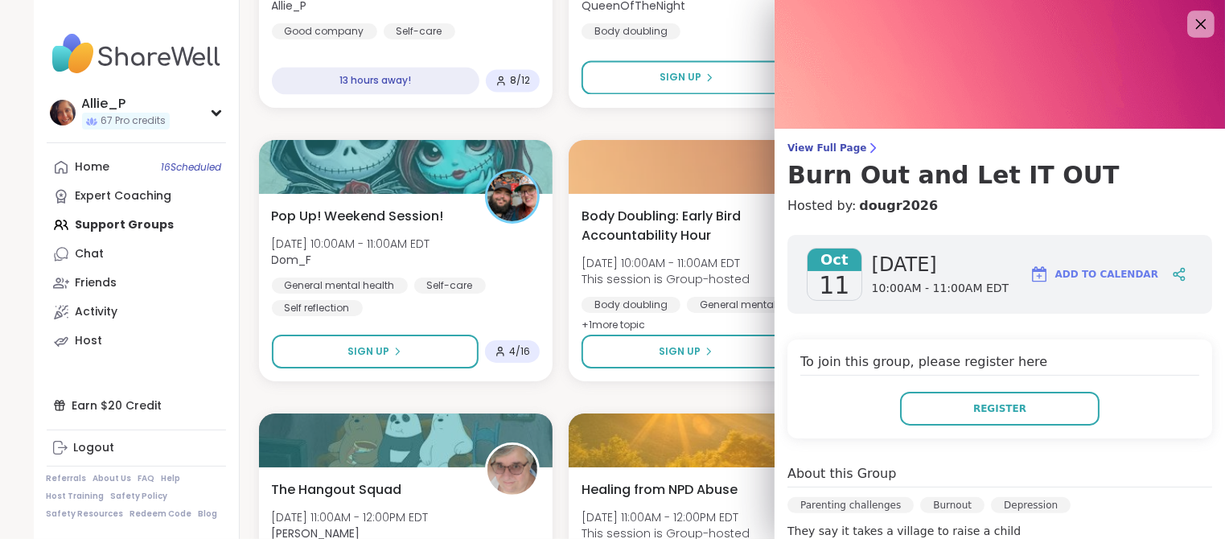
click at [1204, 33] on icon at bounding box center [1200, 24] width 20 height 20
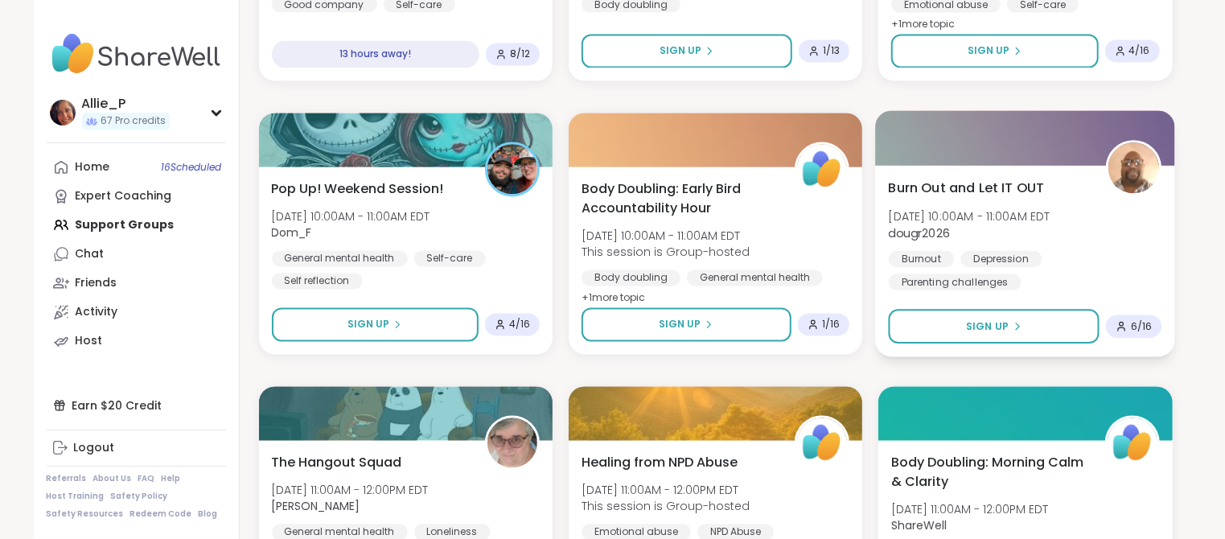
scroll to position [2021, 0]
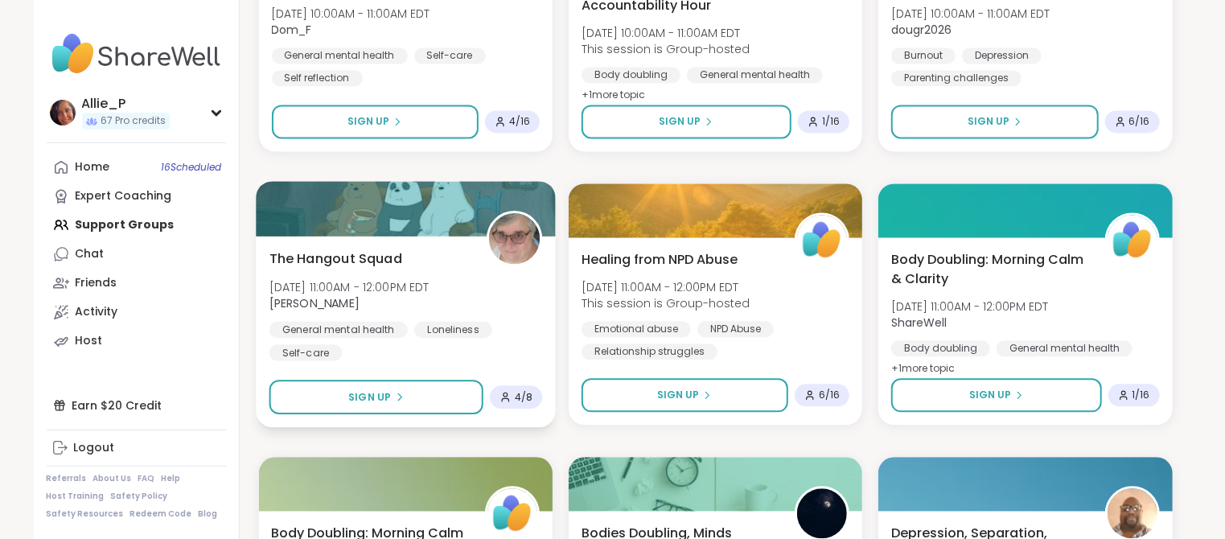
click at [347, 278] on span "[DATE] 11:00AM - 12:00PM EDT" at bounding box center [349, 286] width 160 height 16
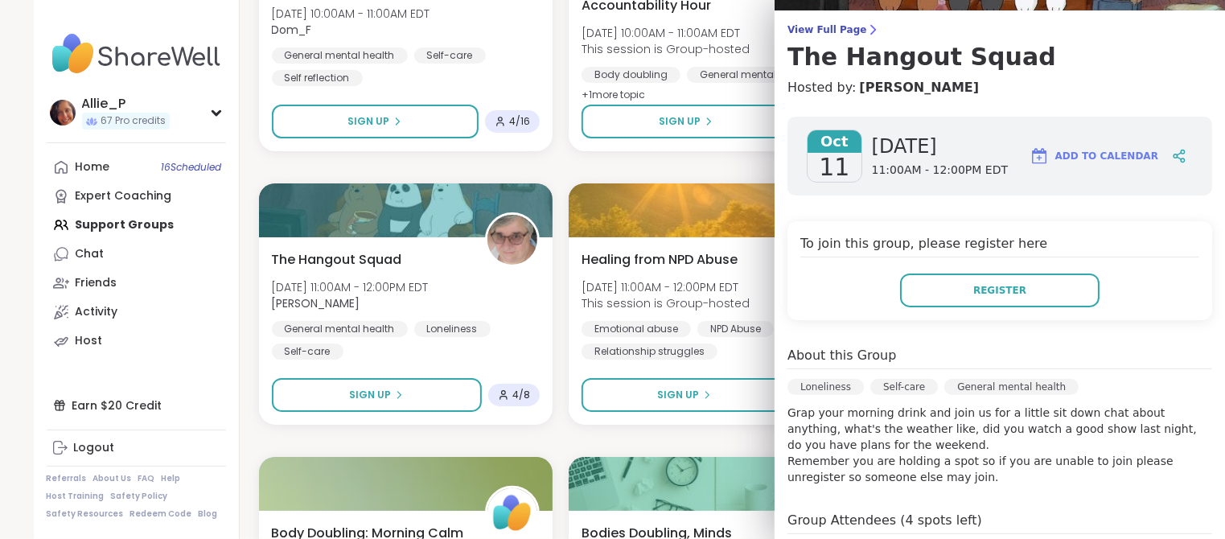
scroll to position [0, 0]
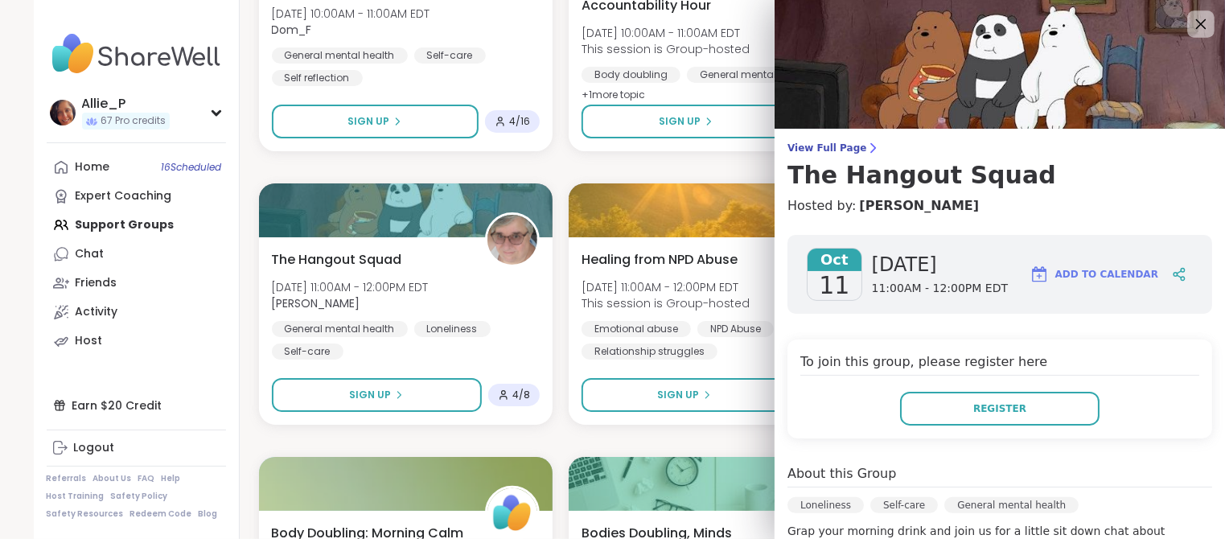
click at [1208, 31] on icon at bounding box center [1200, 24] width 20 height 20
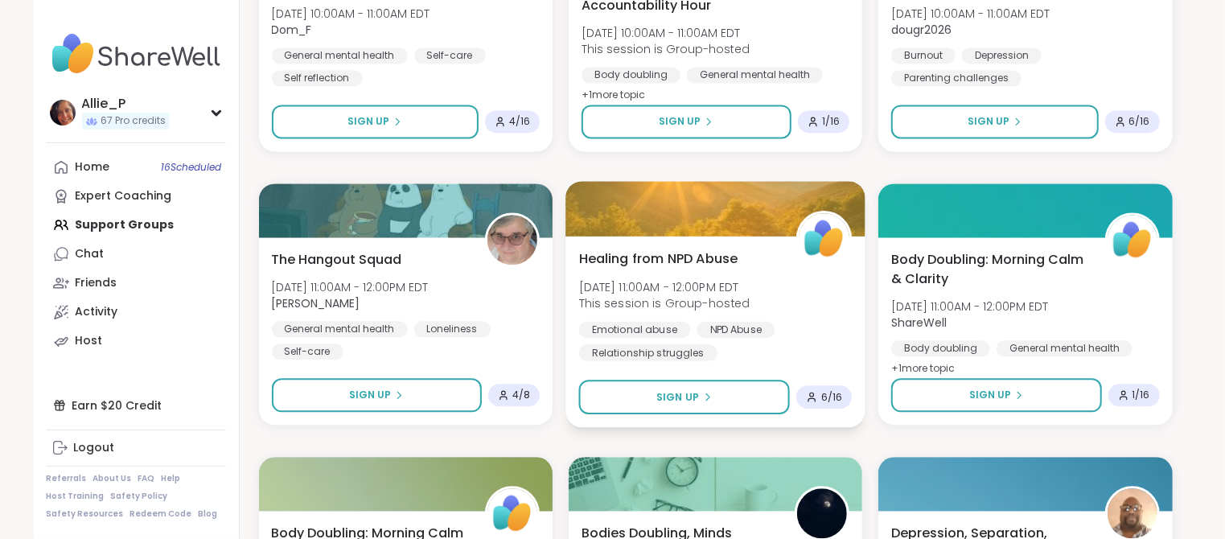
click at [692, 273] on div "Healing from NPD Abuse [DATE] 11:00AM - 12:00PM EDT This session is Group-hoste…" at bounding box center [714, 304] width 273 height 112
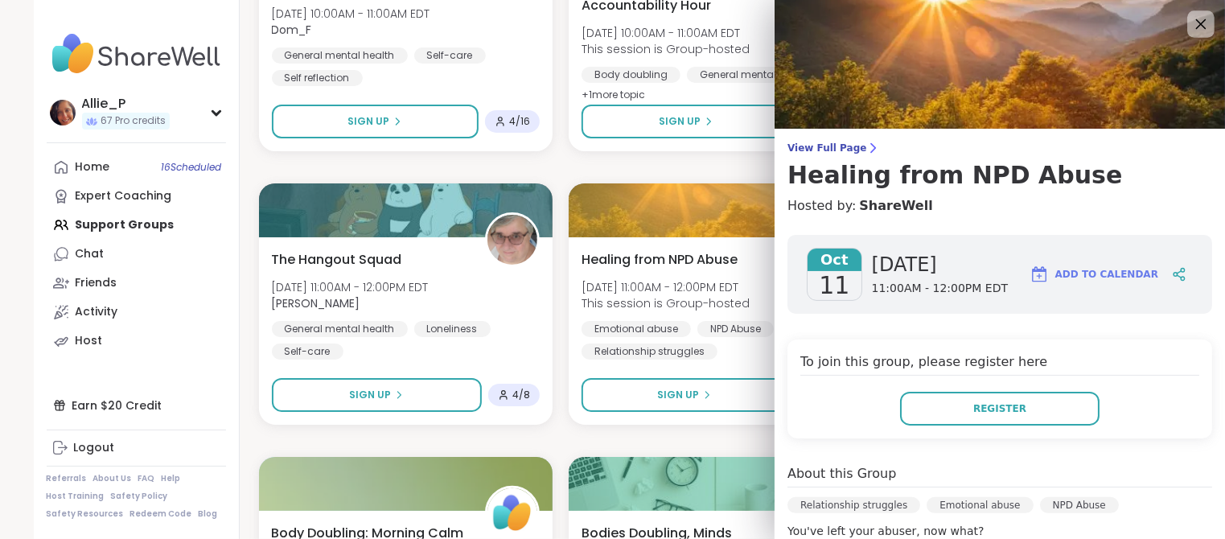
click at [1213, 23] on div at bounding box center [1200, 23] width 27 height 27
click at [1202, 34] on icon at bounding box center [1200, 24] width 20 height 20
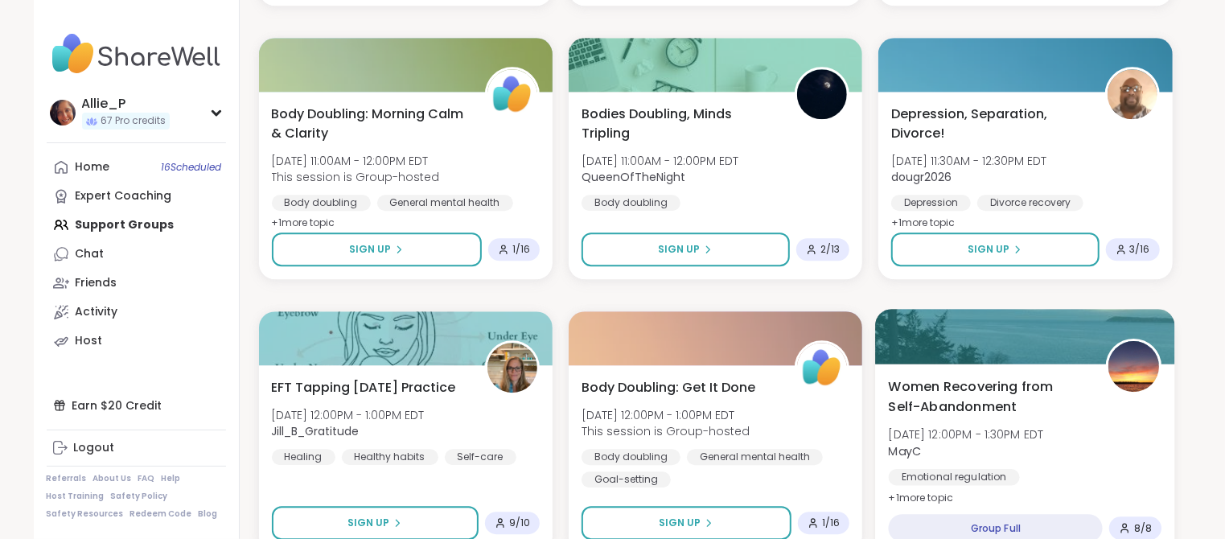
scroll to position [2423, 0]
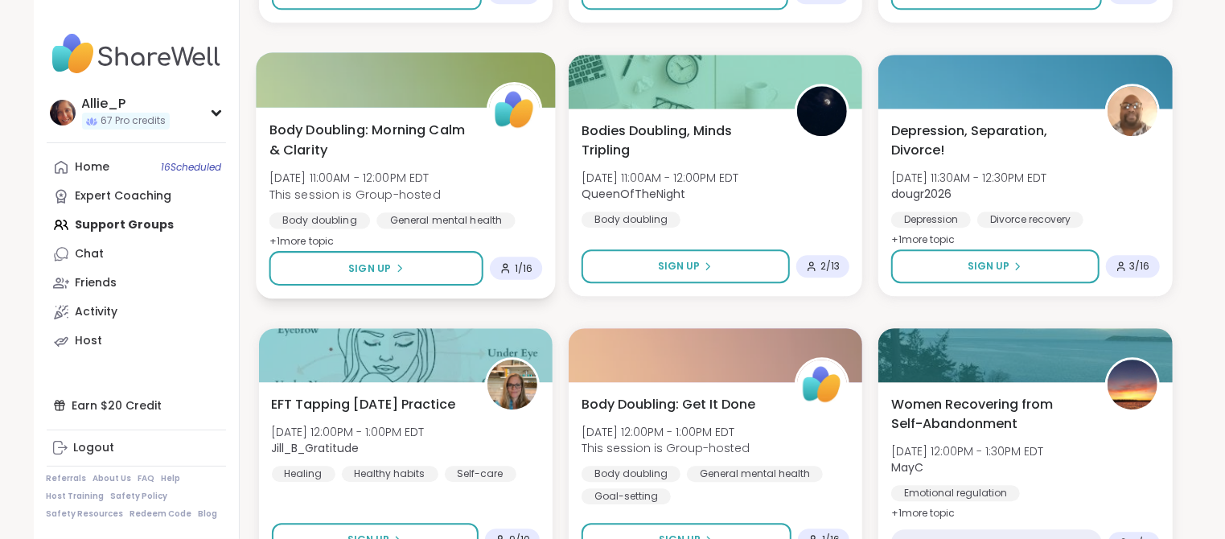
click at [388, 149] on span "Body Doubling: Morning Calm & Clarity" at bounding box center [368, 139] width 199 height 39
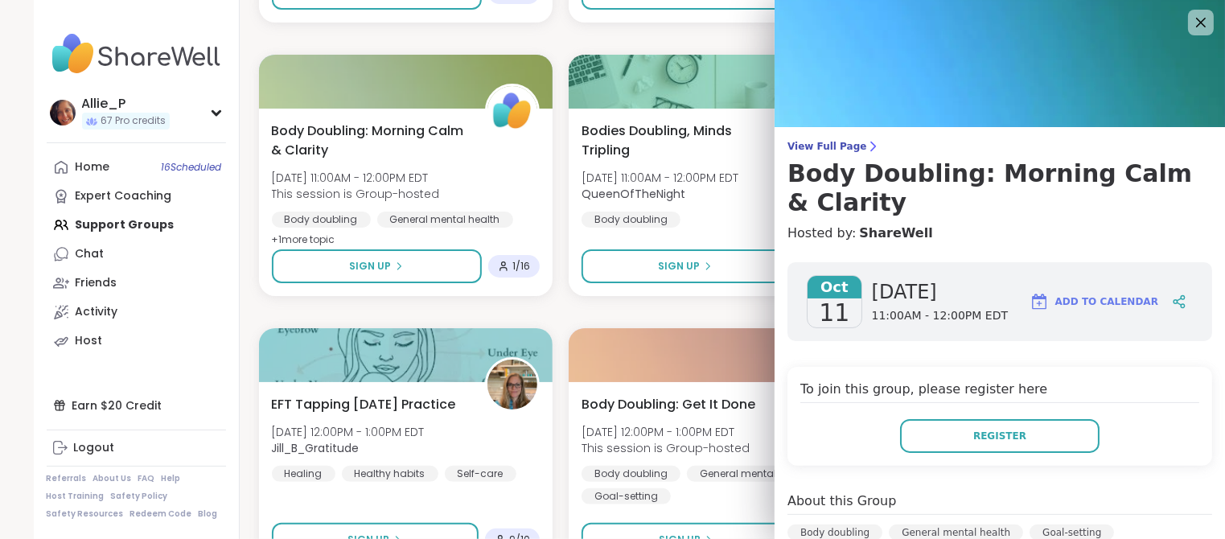
scroll to position [0, 0]
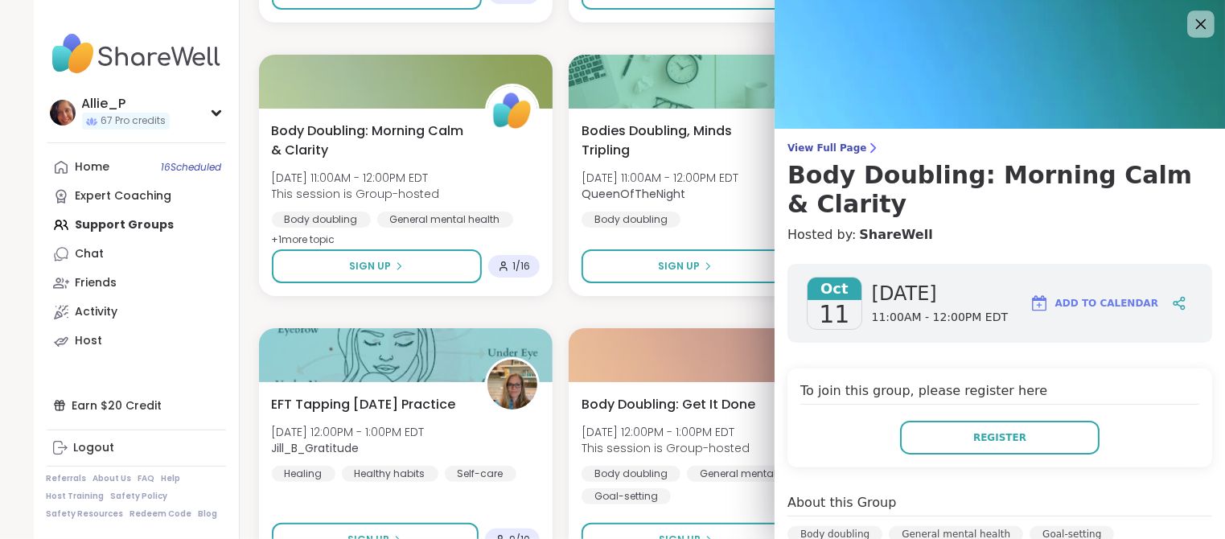
click at [1205, 22] on icon at bounding box center [1200, 24] width 20 height 20
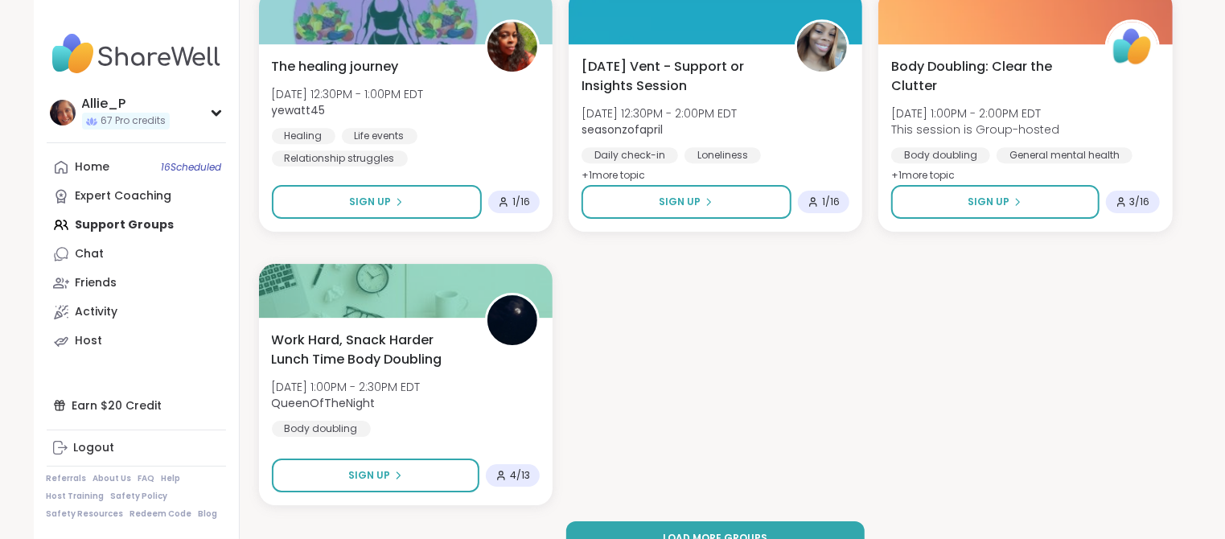
scroll to position [3056, 0]
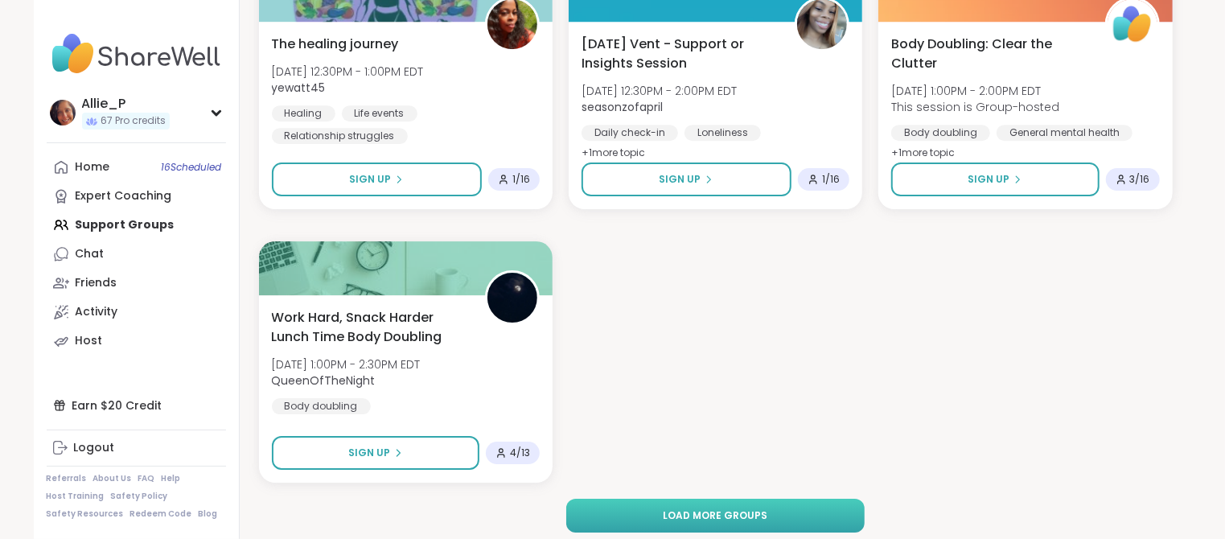
click at [726, 519] on span "Load more groups" at bounding box center [715, 515] width 105 height 14
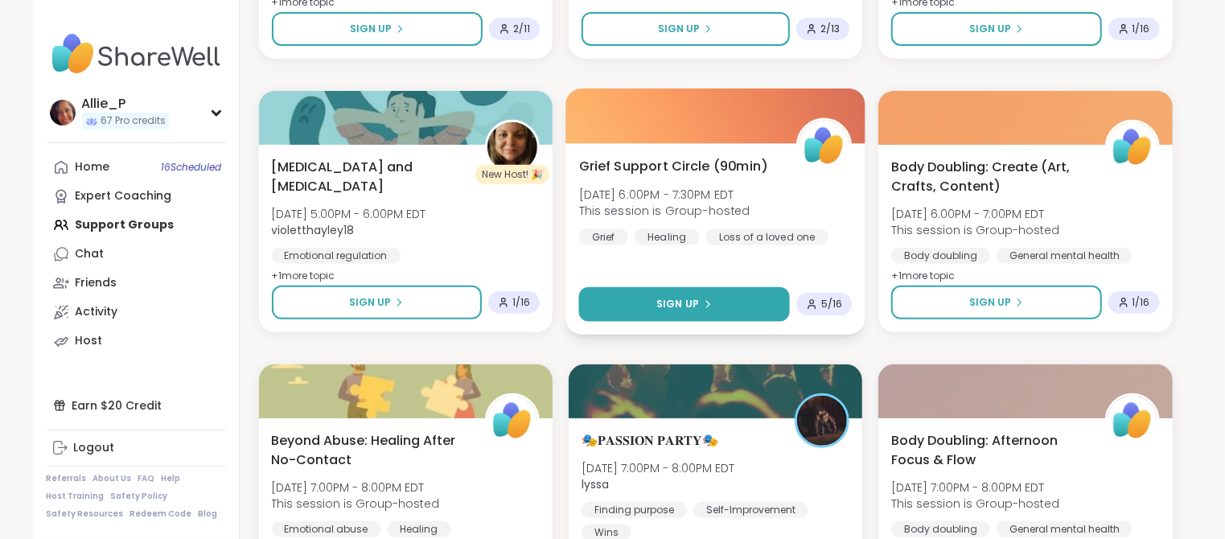
scroll to position [4031, 0]
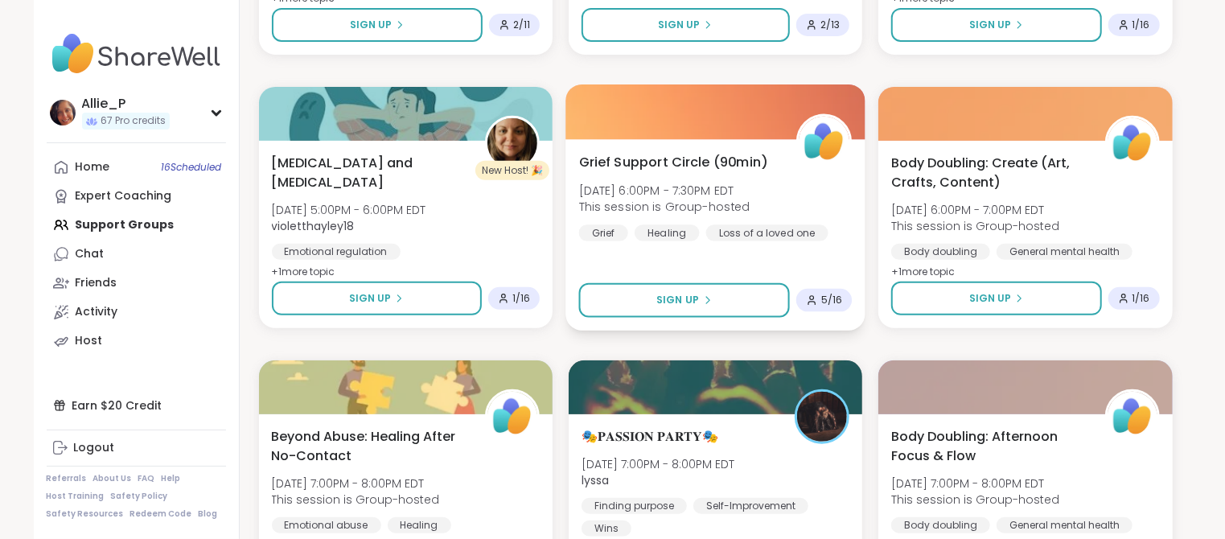
click at [689, 199] on span "This session is Group-hosted" at bounding box center [663, 207] width 171 height 16
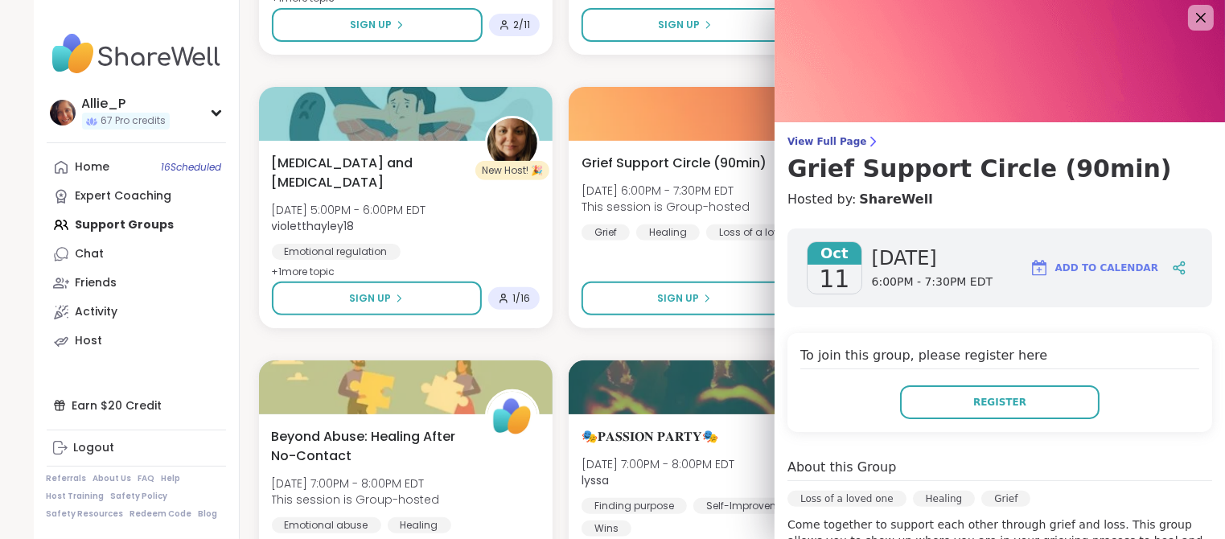
scroll to position [0, 0]
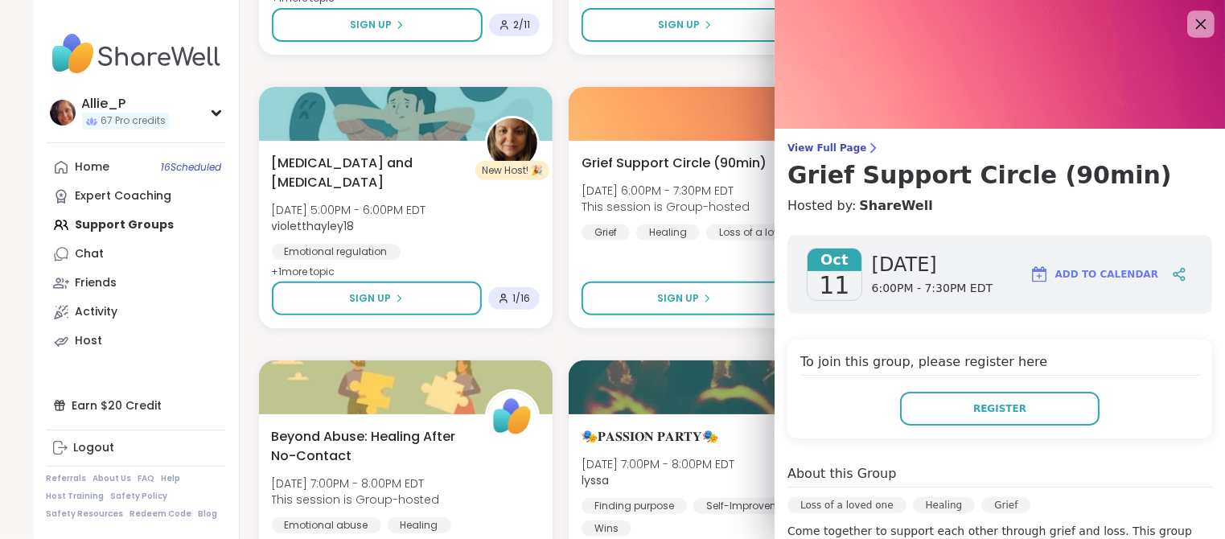
click at [1204, 28] on icon at bounding box center [1200, 24] width 20 height 20
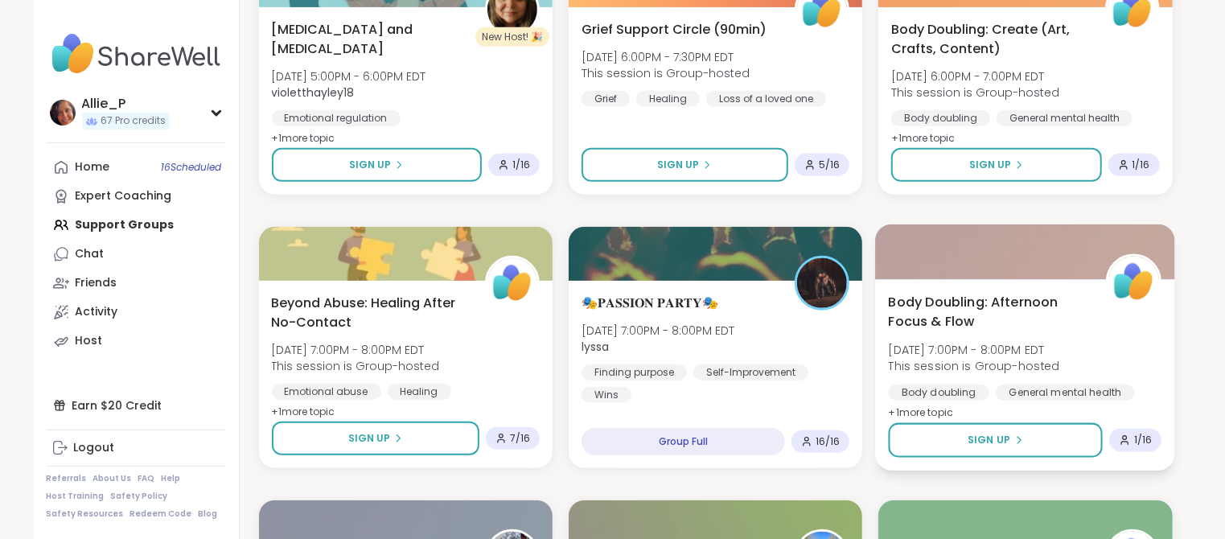
scroll to position [4168, 0]
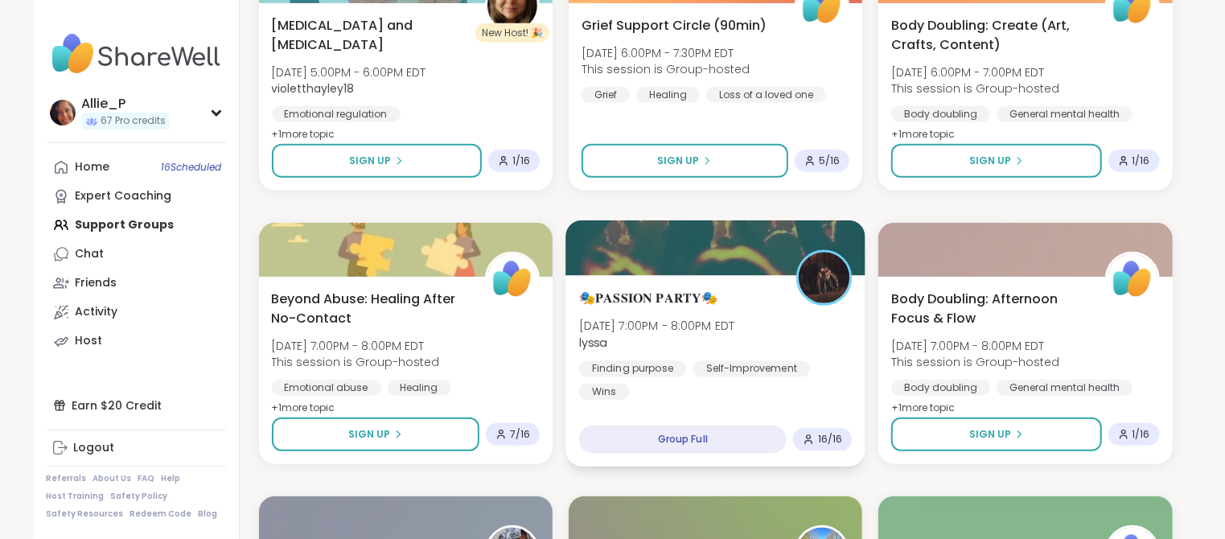
click at [671, 330] on span "[DATE] 7:00PM - 8:00PM EDT" at bounding box center [656, 326] width 156 height 16
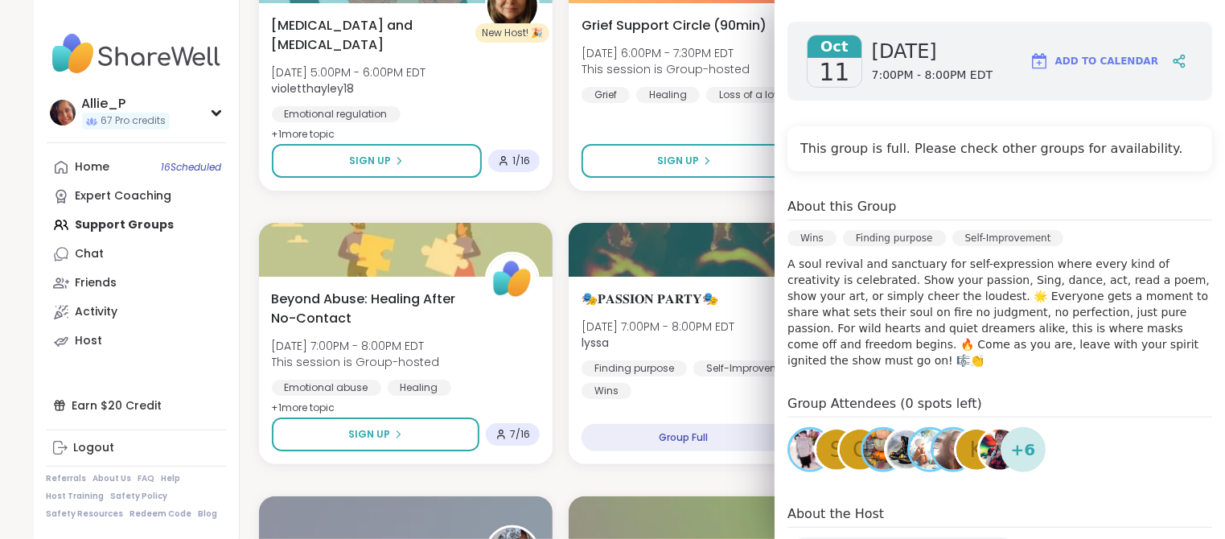
scroll to position [0, 0]
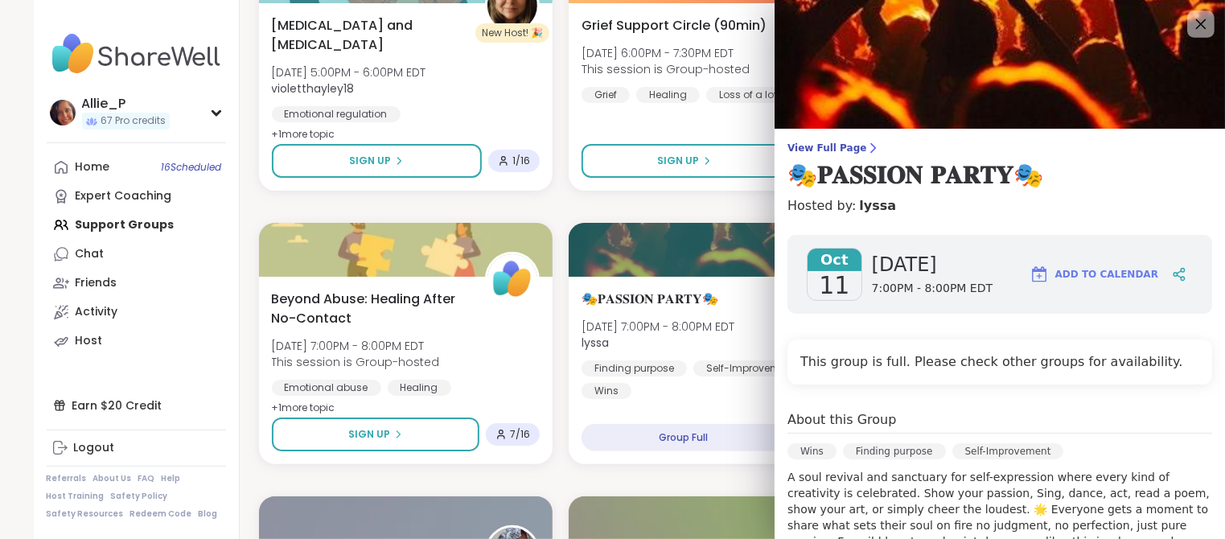
click at [1209, 28] on icon at bounding box center [1200, 24] width 20 height 20
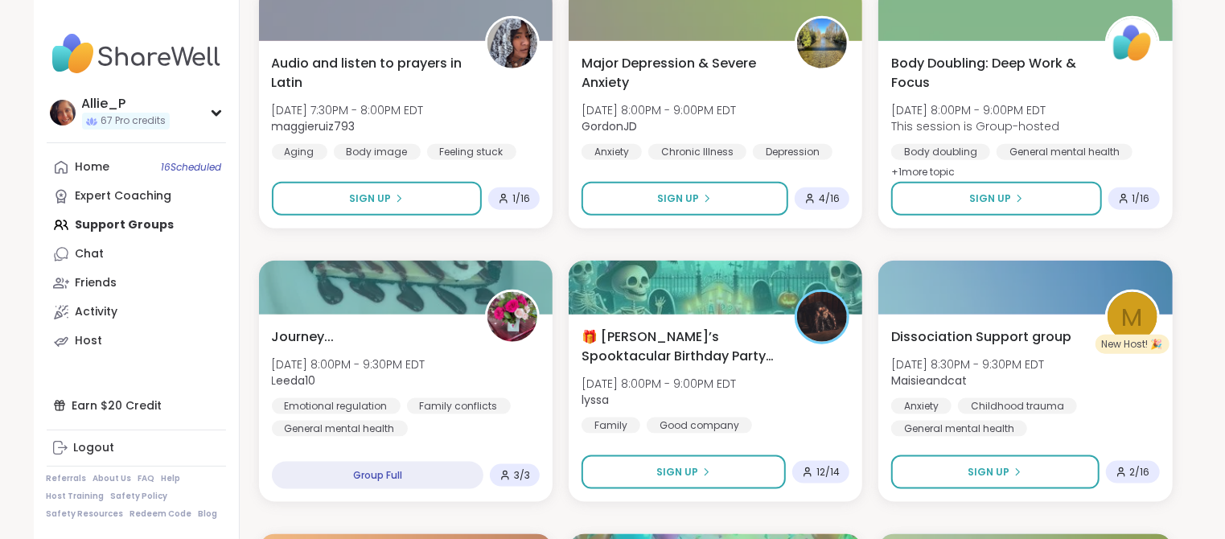
scroll to position [4718, 0]
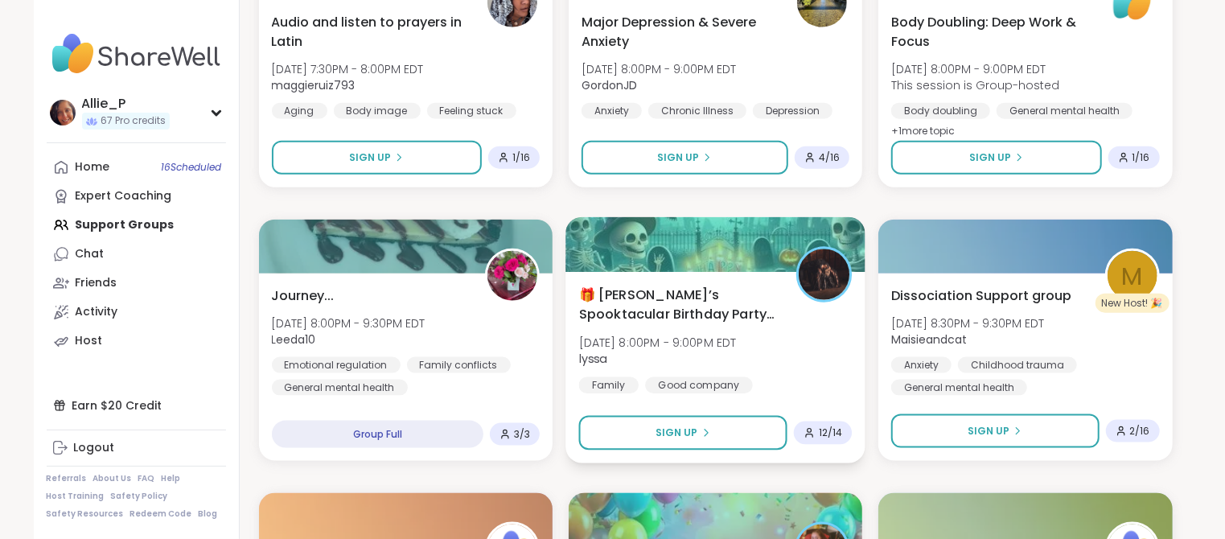
click at [647, 306] on span "🎁 [PERSON_NAME]’s Spooktacular Birthday Party 🎃" at bounding box center [677, 304] width 199 height 39
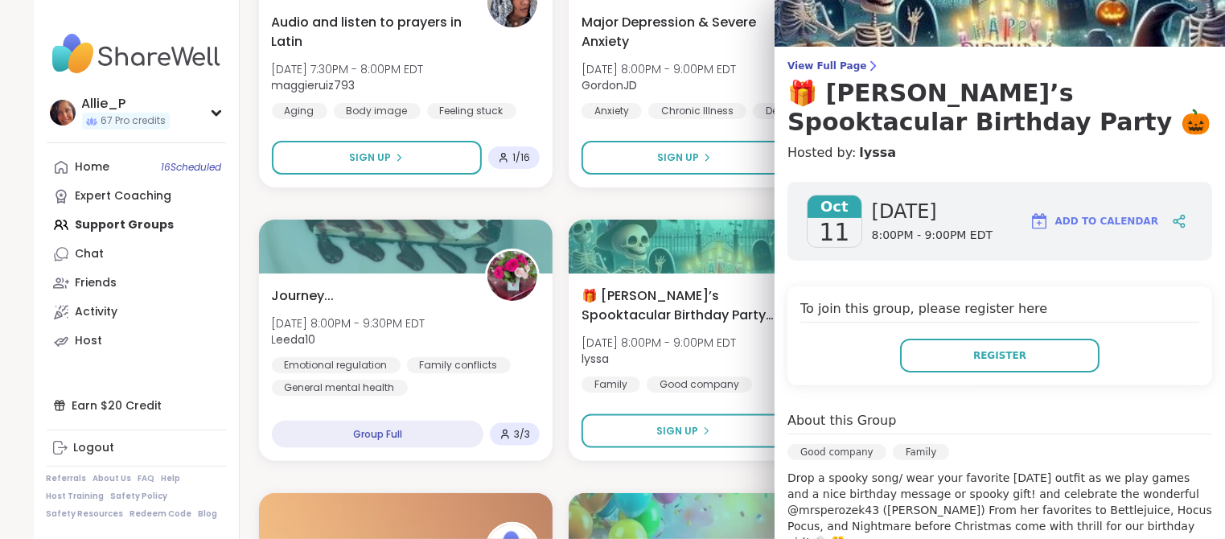
scroll to position [0, 0]
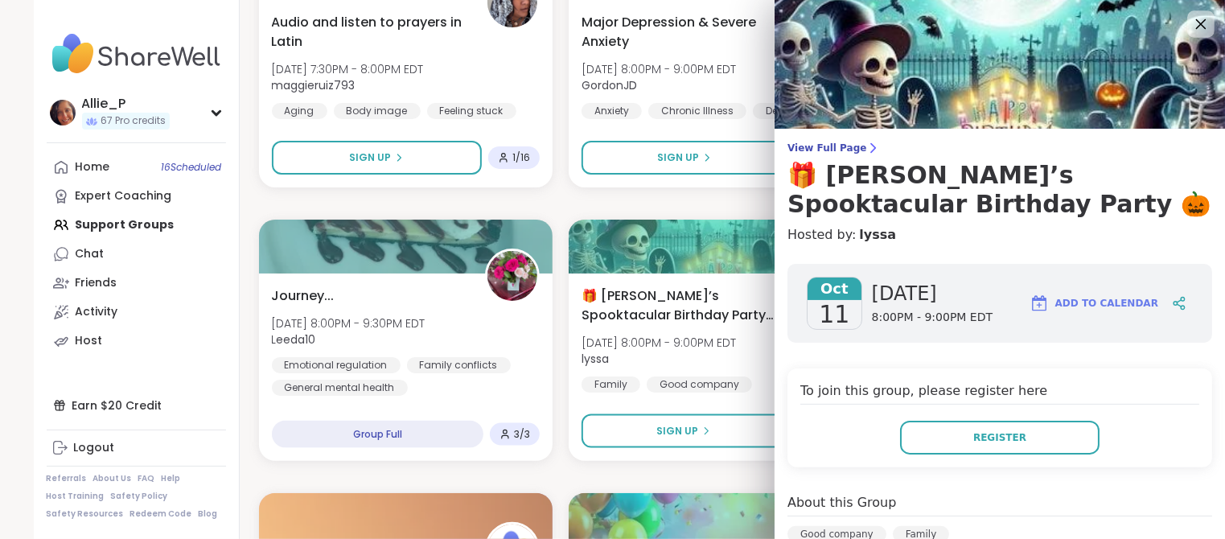
click at [1207, 30] on icon at bounding box center [1200, 24] width 20 height 20
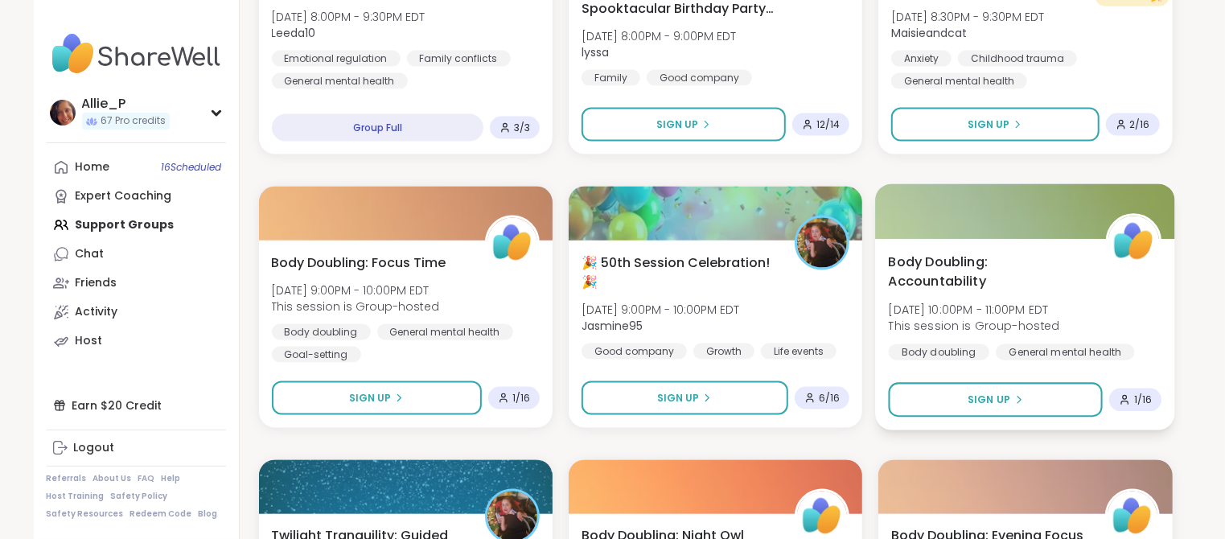
scroll to position [5028, 0]
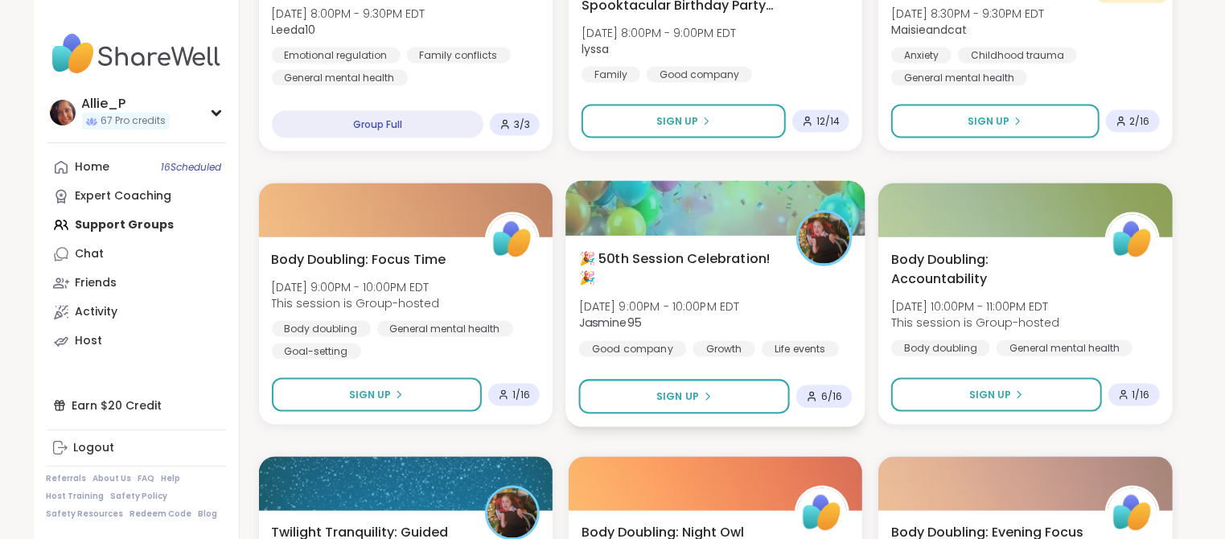
click at [694, 318] on span "Jasmine95" at bounding box center [658, 322] width 161 height 16
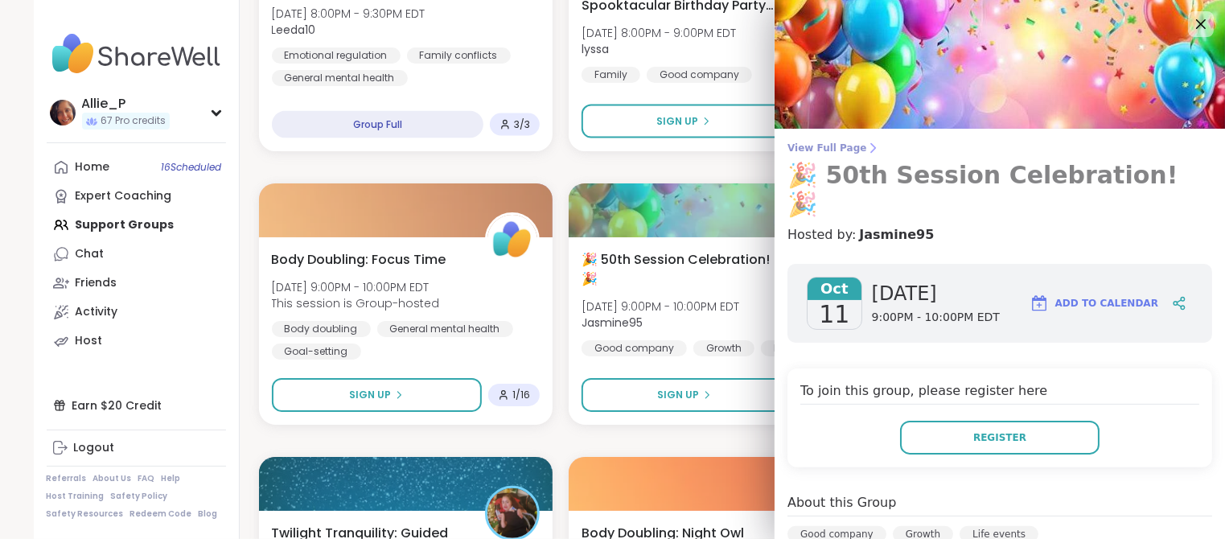
scroll to position [0, 0]
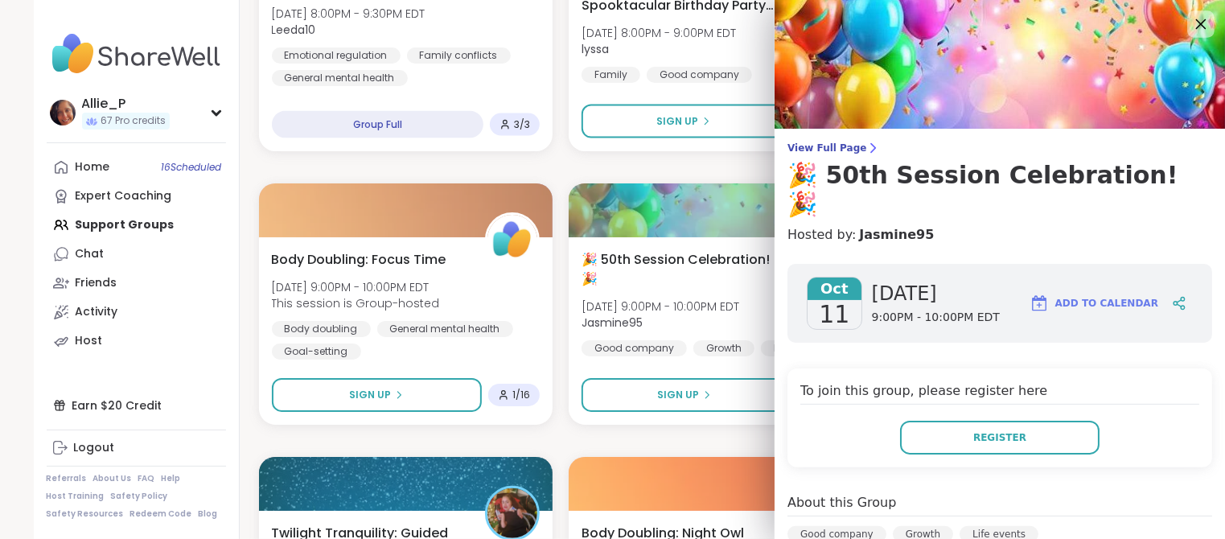
click at [1211, 26] on div at bounding box center [1200, 23] width 27 height 27
click at [1200, 27] on icon at bounding box center [1200, 24] width 20 height 20
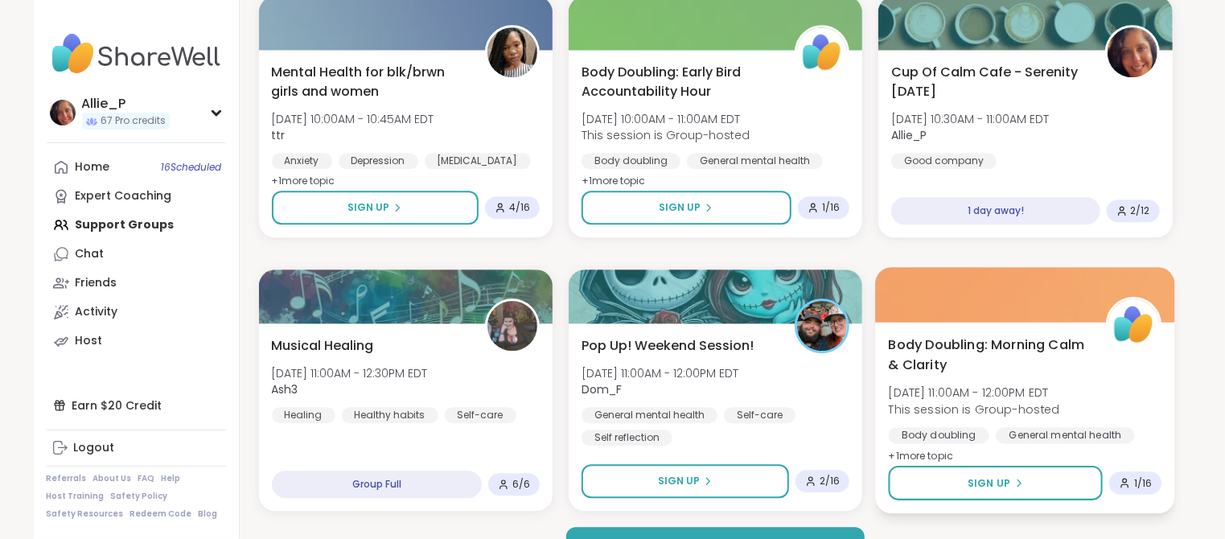
scroll to position [6018, 0]
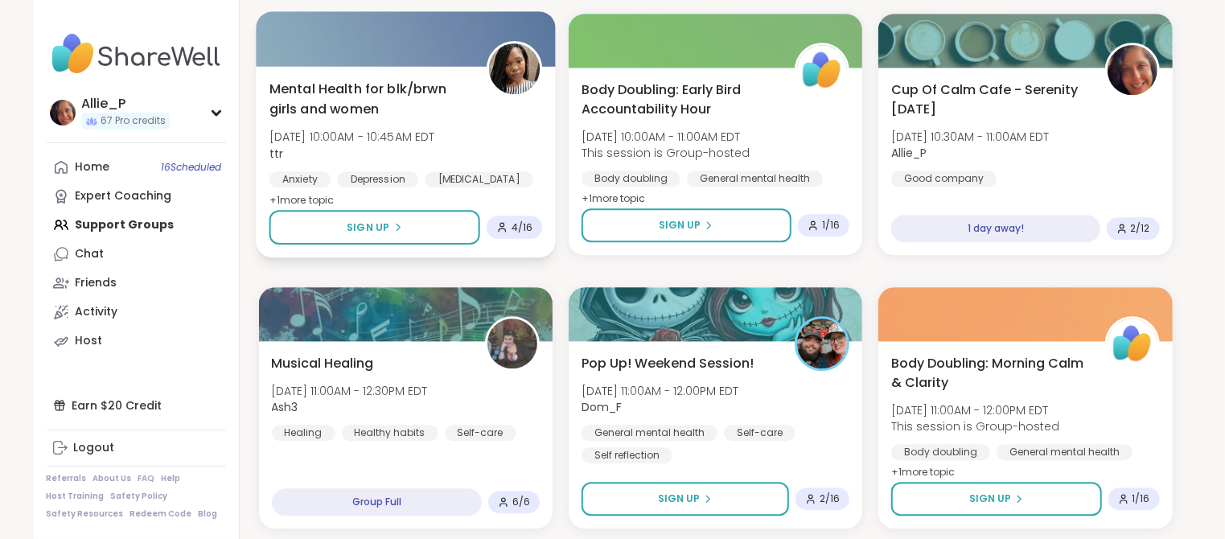
click at [366, 134] on span "[DATE] 10:00AM - 10:45AM EDT" at bounding box center [352, 137] width 166 height 16
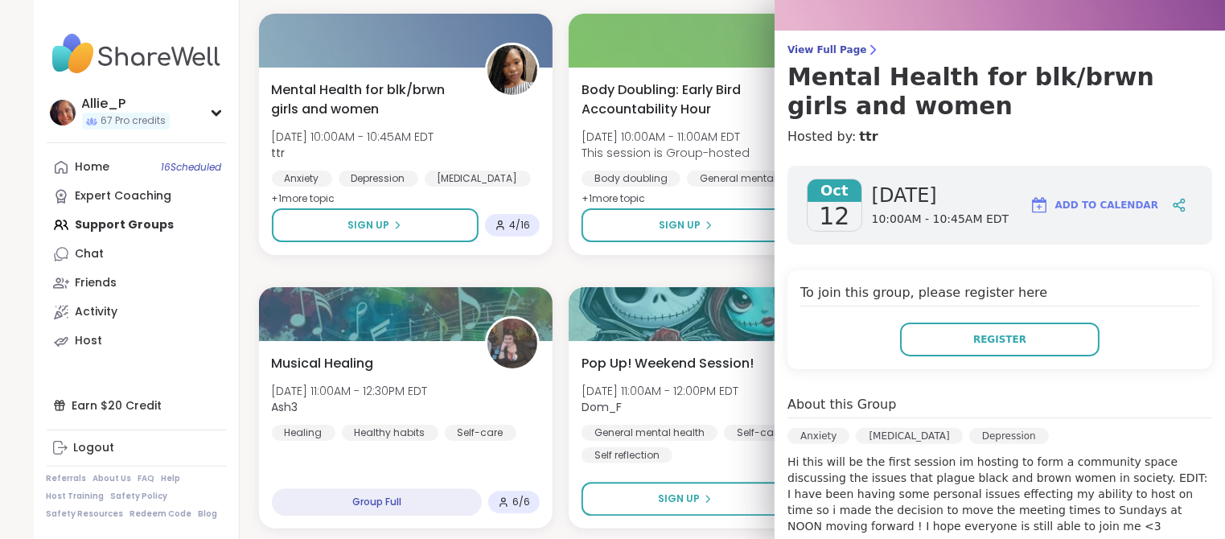
scroll to position [0, 0]
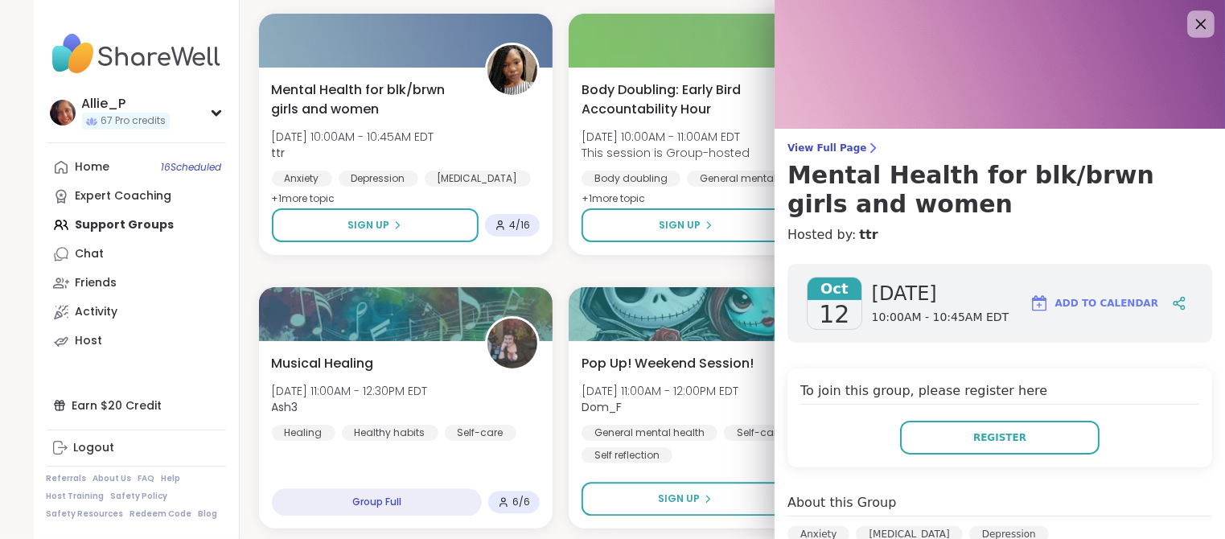
click at [1196, 27] on icon at bounding box center [1200, 24] width 20 height 20
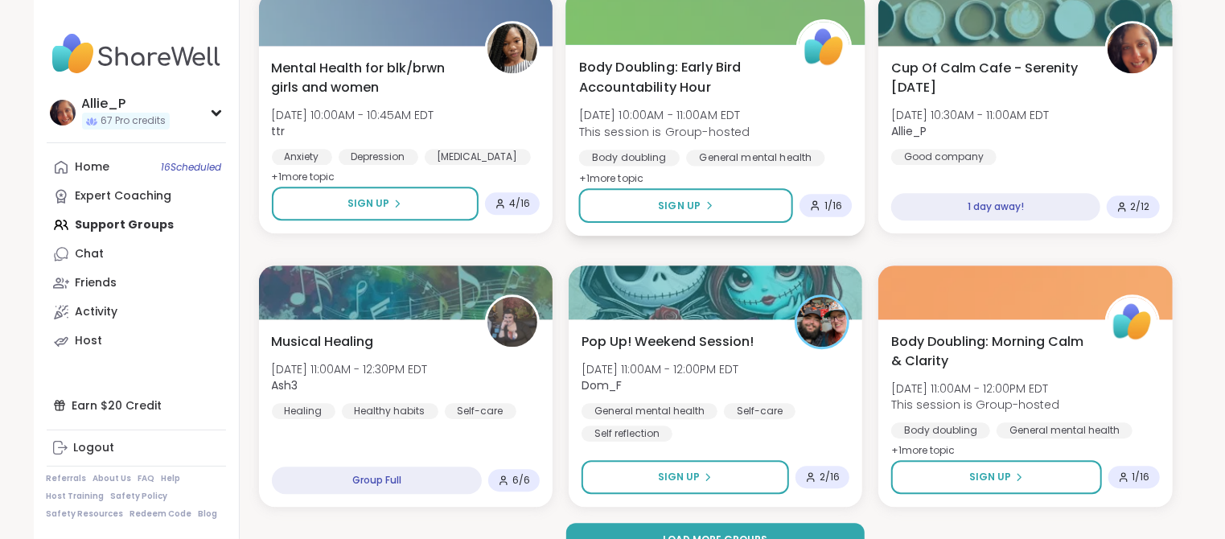
scroll to position [6073, 0]
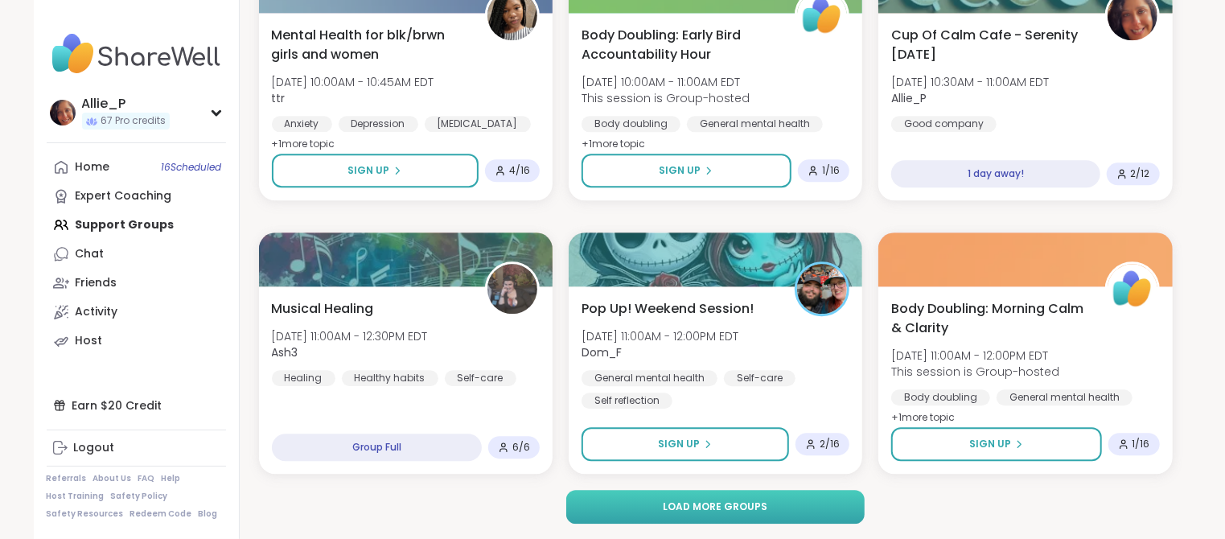
click at [716, 499] on span "Load more groups" at bounding box center [715, 506] width 105 height 14
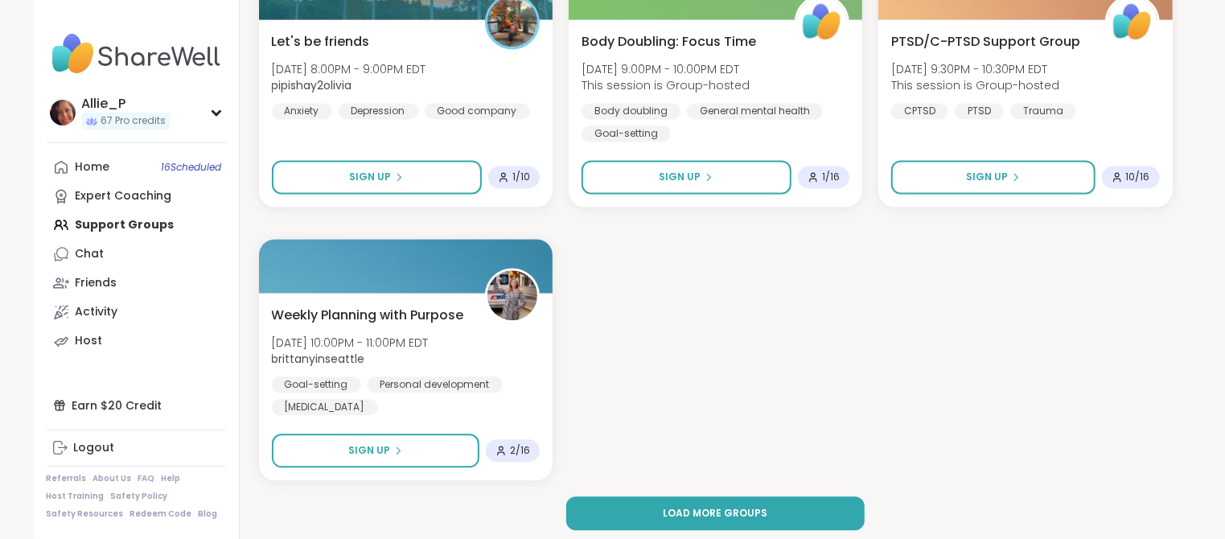
scroll to position [9353, 0]
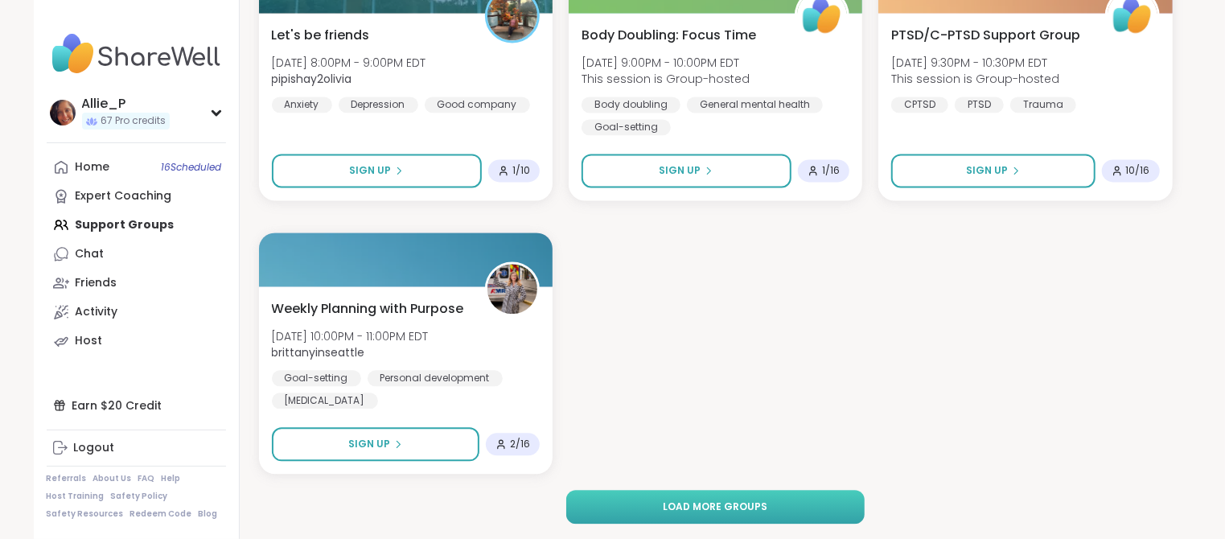
click at [726, 505] on span "Load more groups" at bounding box center [715, 506] width 105 height 14
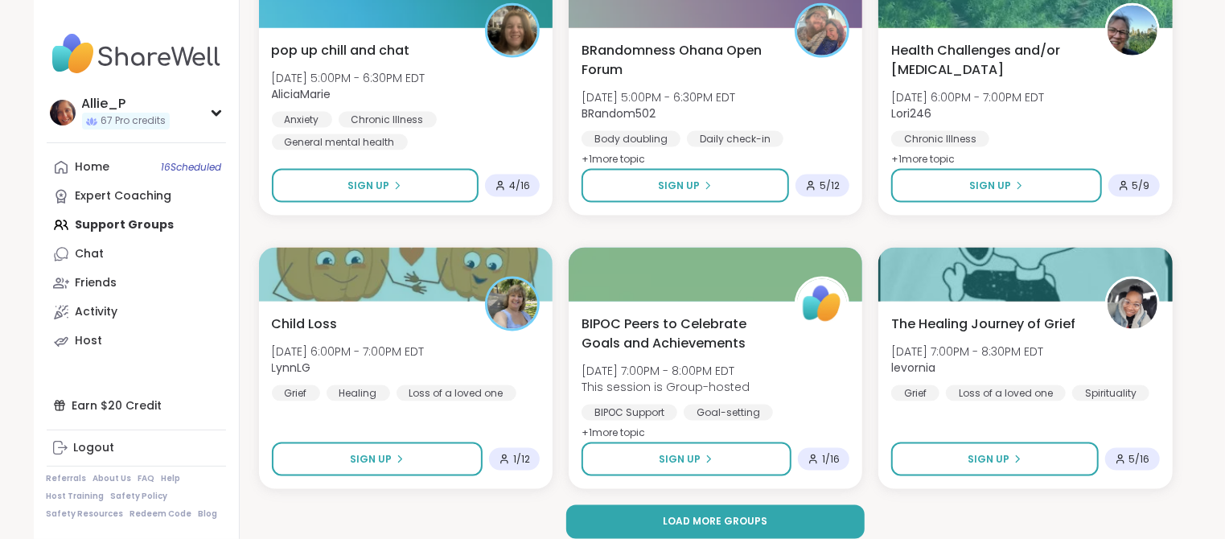
scroll to position [12361, 0]
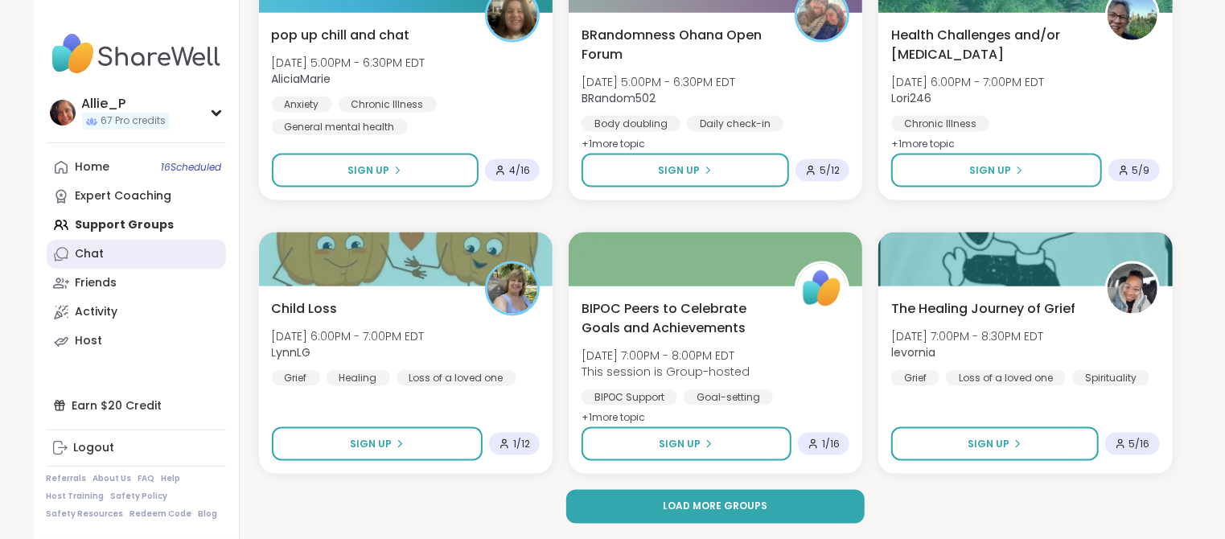
click at [96, 252] on div "Chat" at bounding box center [90, 254] width 29 height 16
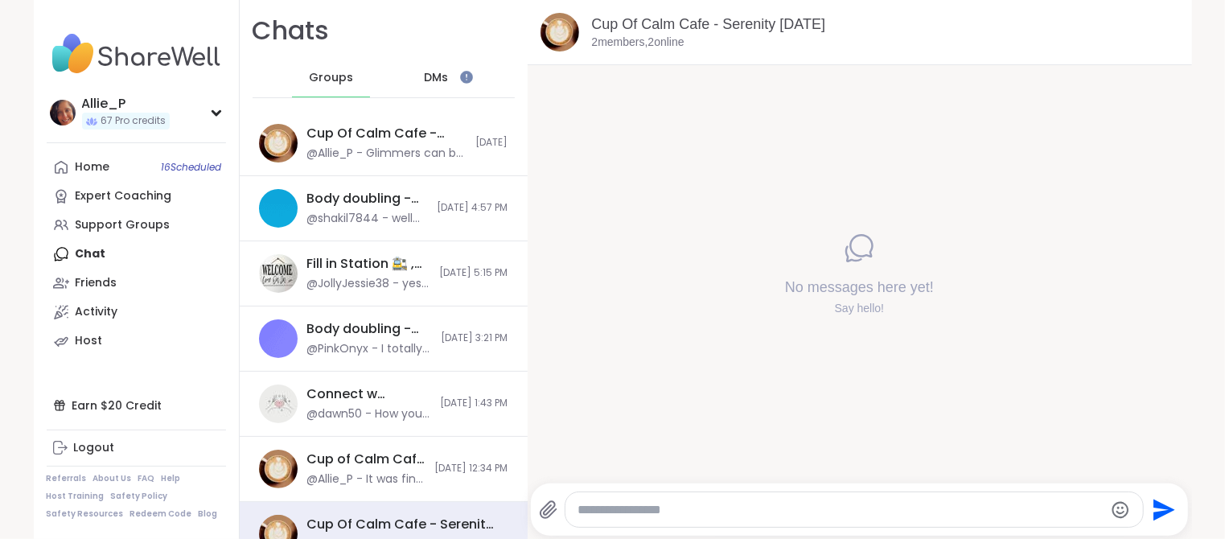
click at [435, 85] on div "DMs" at bounding box center [435, 78] width 79 height 39
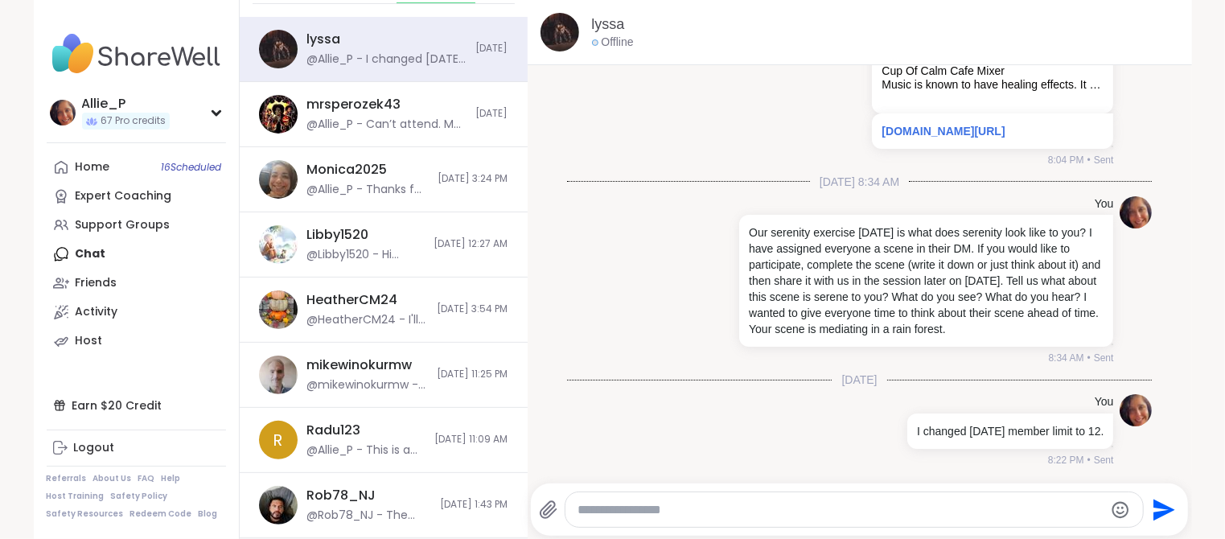
scroll to position [234, 0]
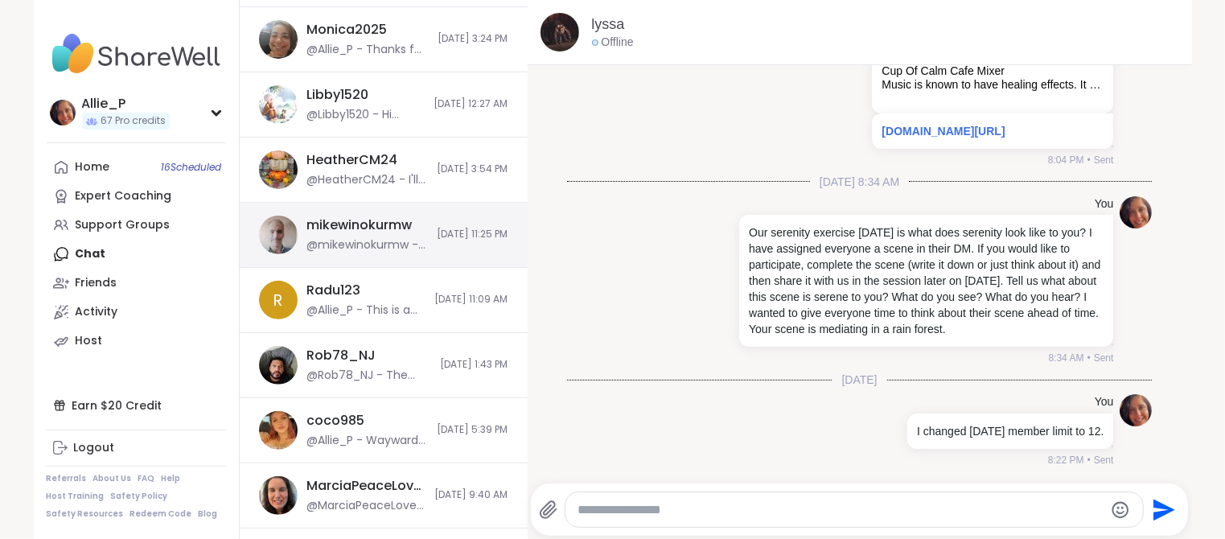
click at [377, 235] on div "mikewinokurmw @mikewinokurmw - That was a good build up to a great ending and I…" at bounding box center [367, 234] width 121 height 37
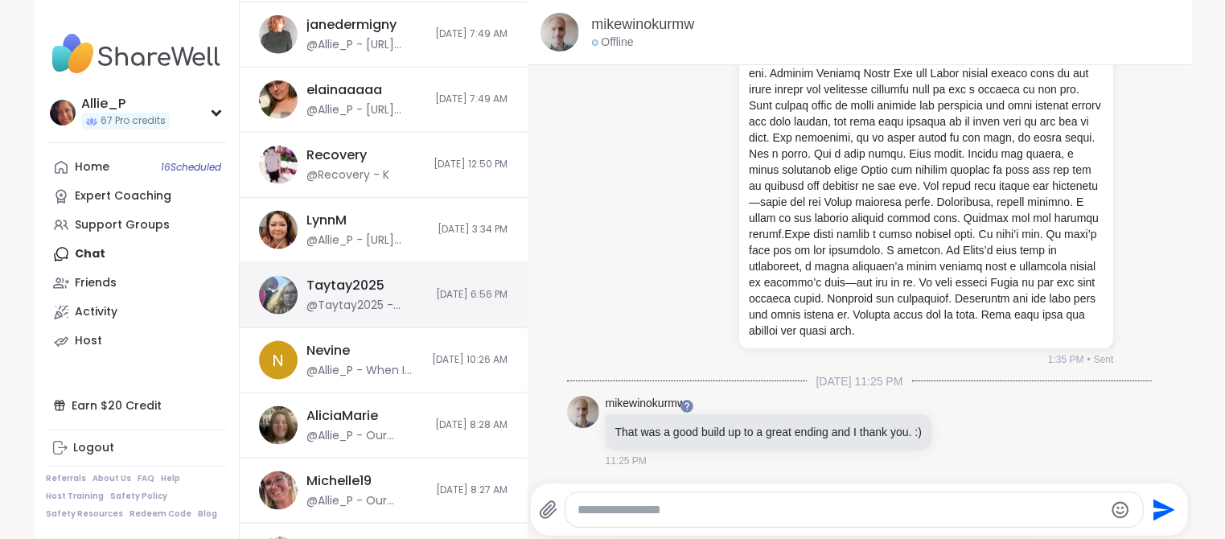
scroll to position [1195, 0]
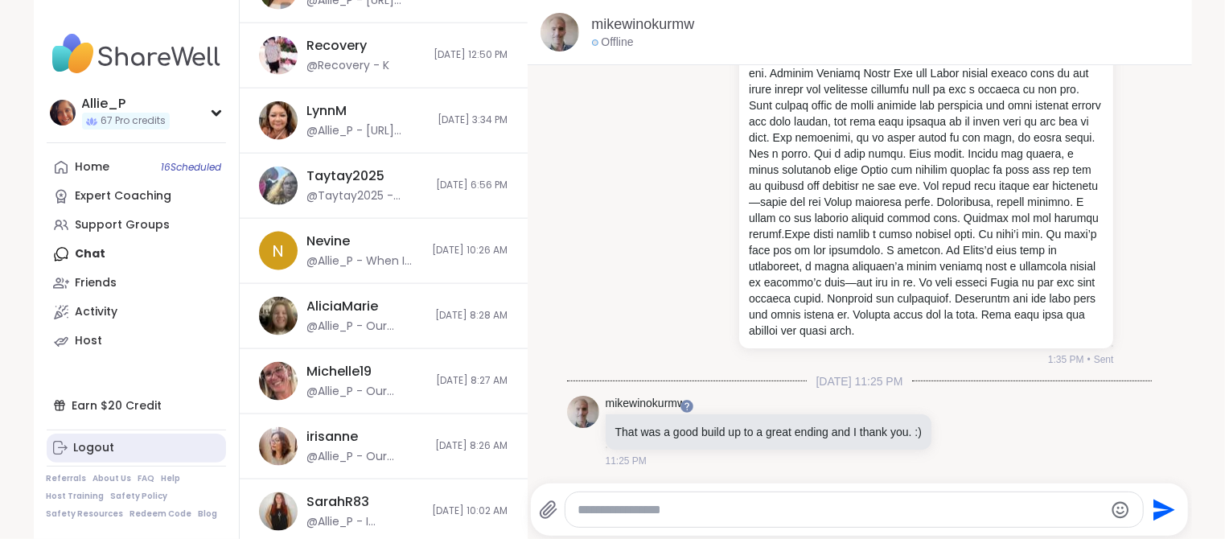
click at [113, 449] on link "Logout" at bounding box center [136, 447] width 179 height 29
